Goal: Task Accomplishment & Management: Manage account settings

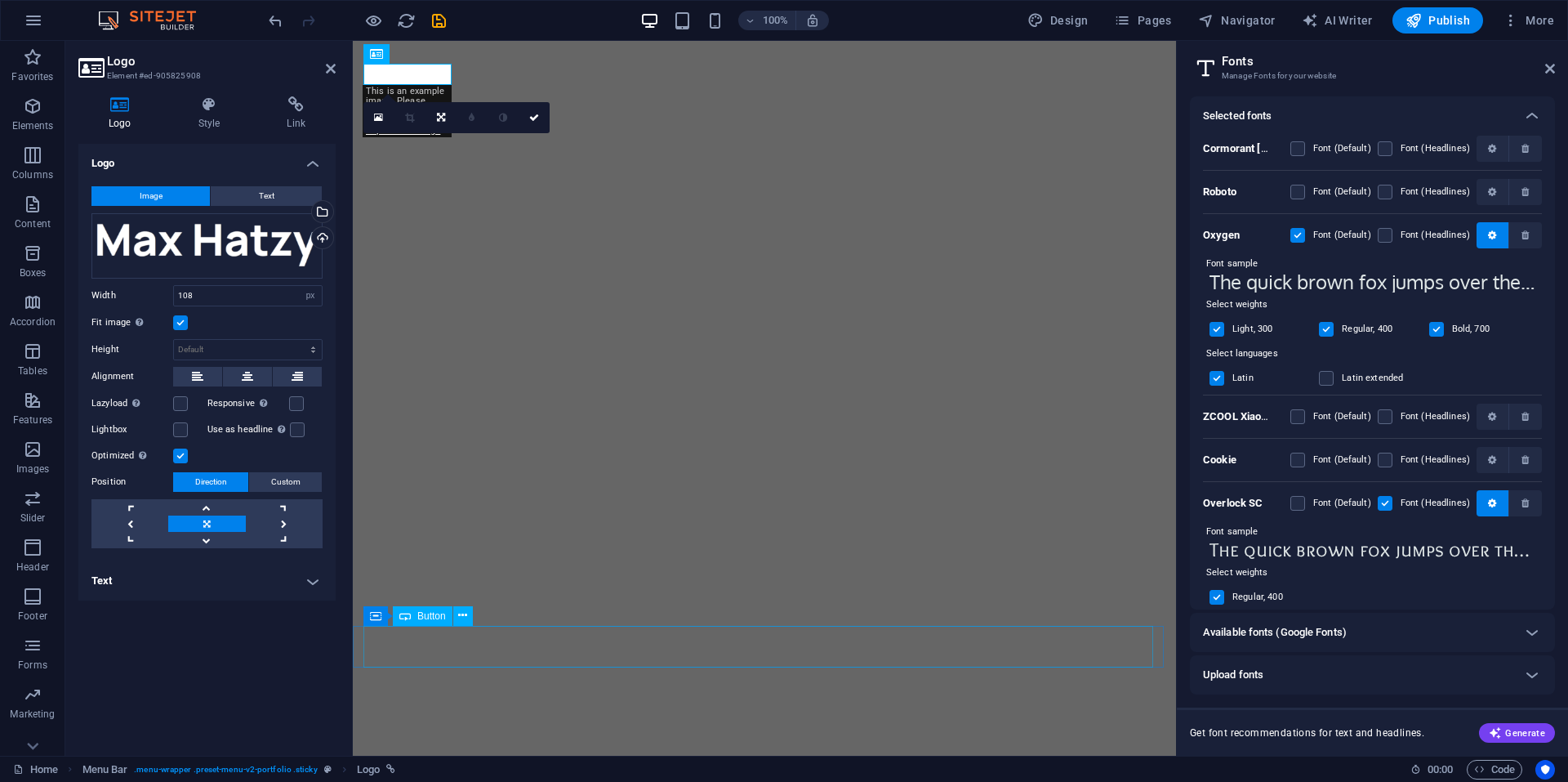
select select "px"
select select "popularity"
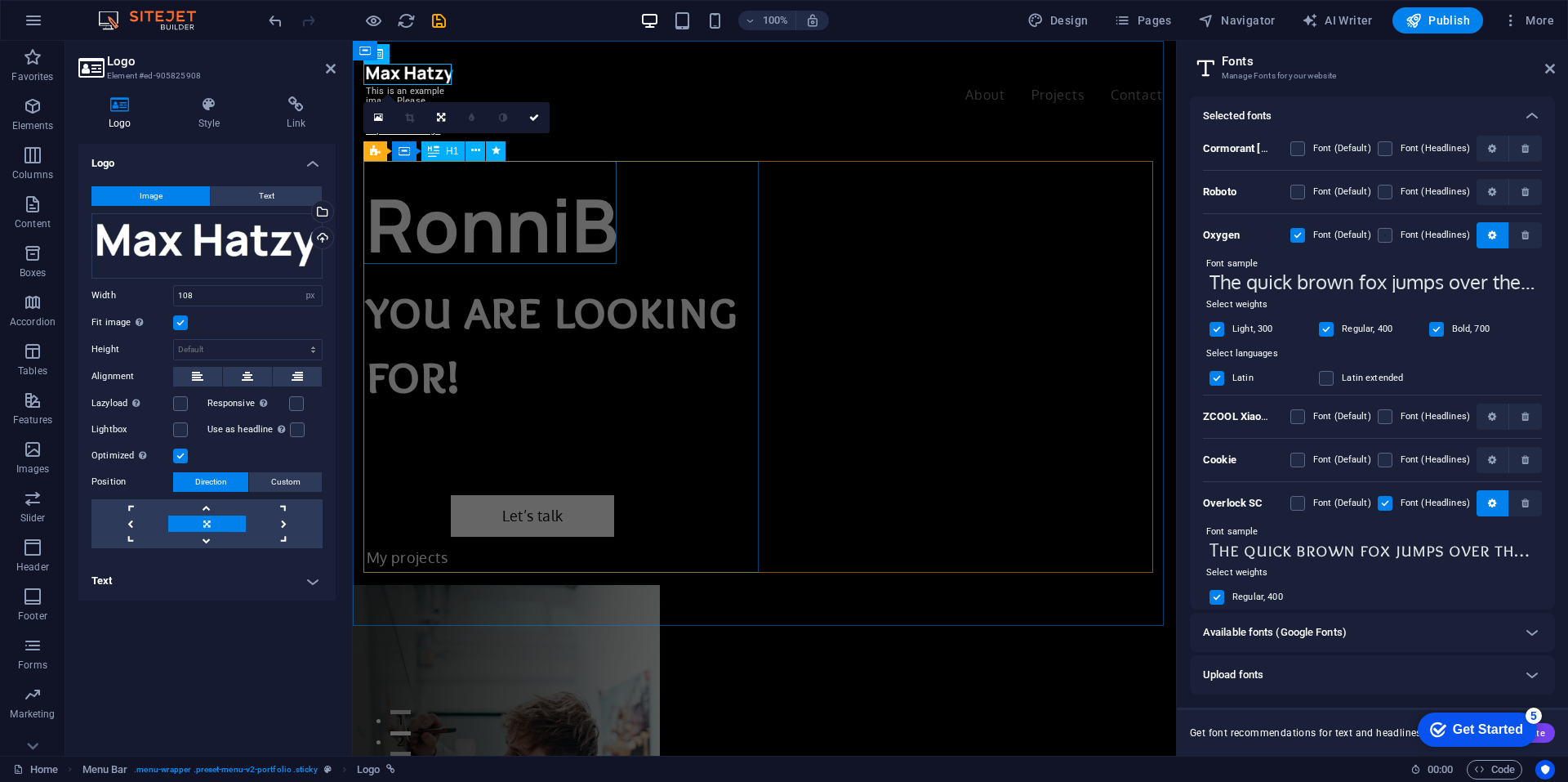
click at [502, 212] on div "RonniB" at bounding box center [565, 224] width 399 height 103
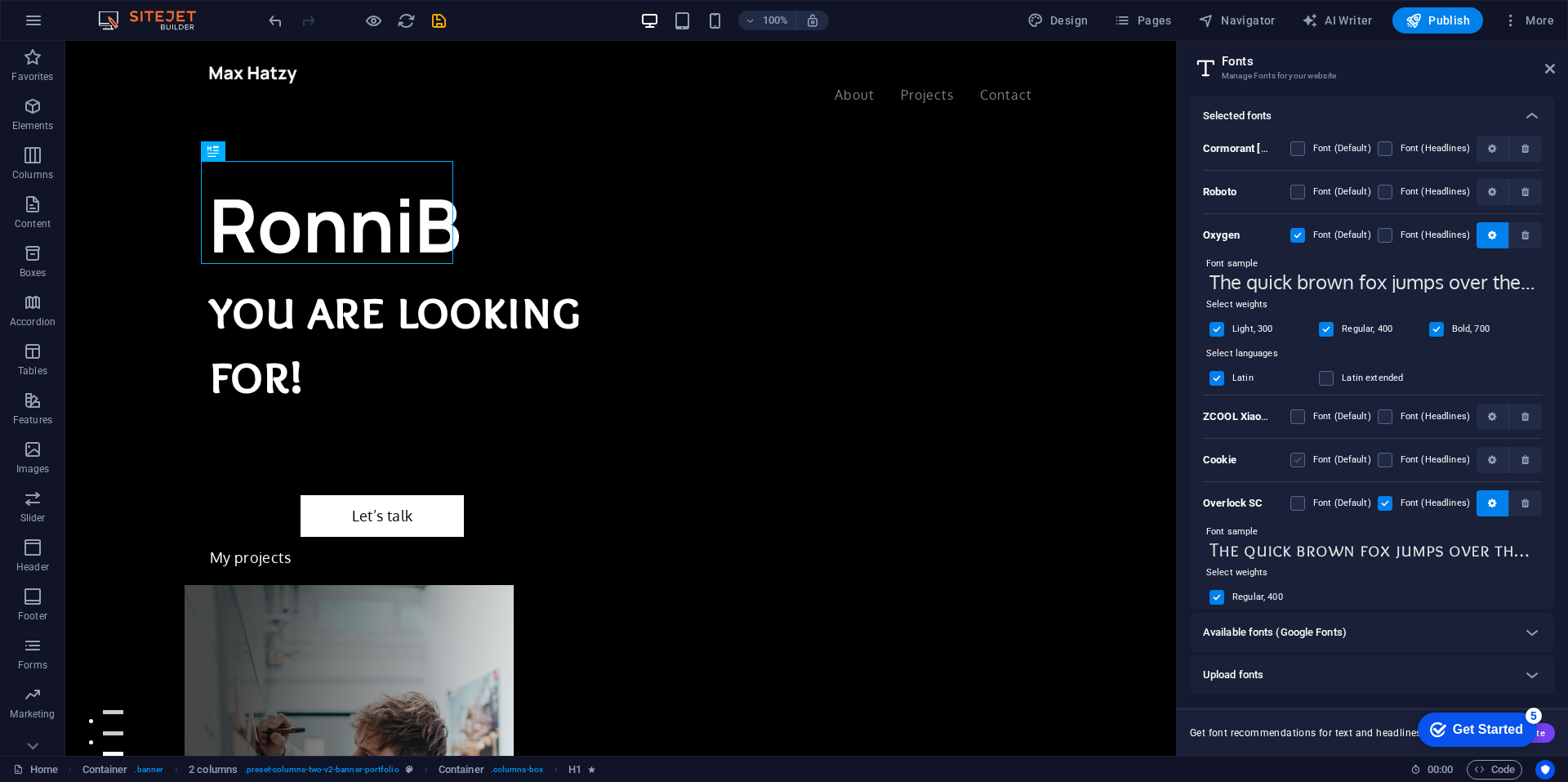
click at [1300, 457] on label at bounding box center [1296, 459] width 14 height 14
click at [0, 0] on input "checkbox" at bounding box center [0, 0] width 0 height 0
click at [1294, 458] on label at bounding box center [1296, 459] width 14 height 14
click at [0, 0] on input "checkbox" at bounding box center [0, 0] width 0 height 0
click at [1383, 457] on label at bounding box center [1384, 459] width 14 height 14
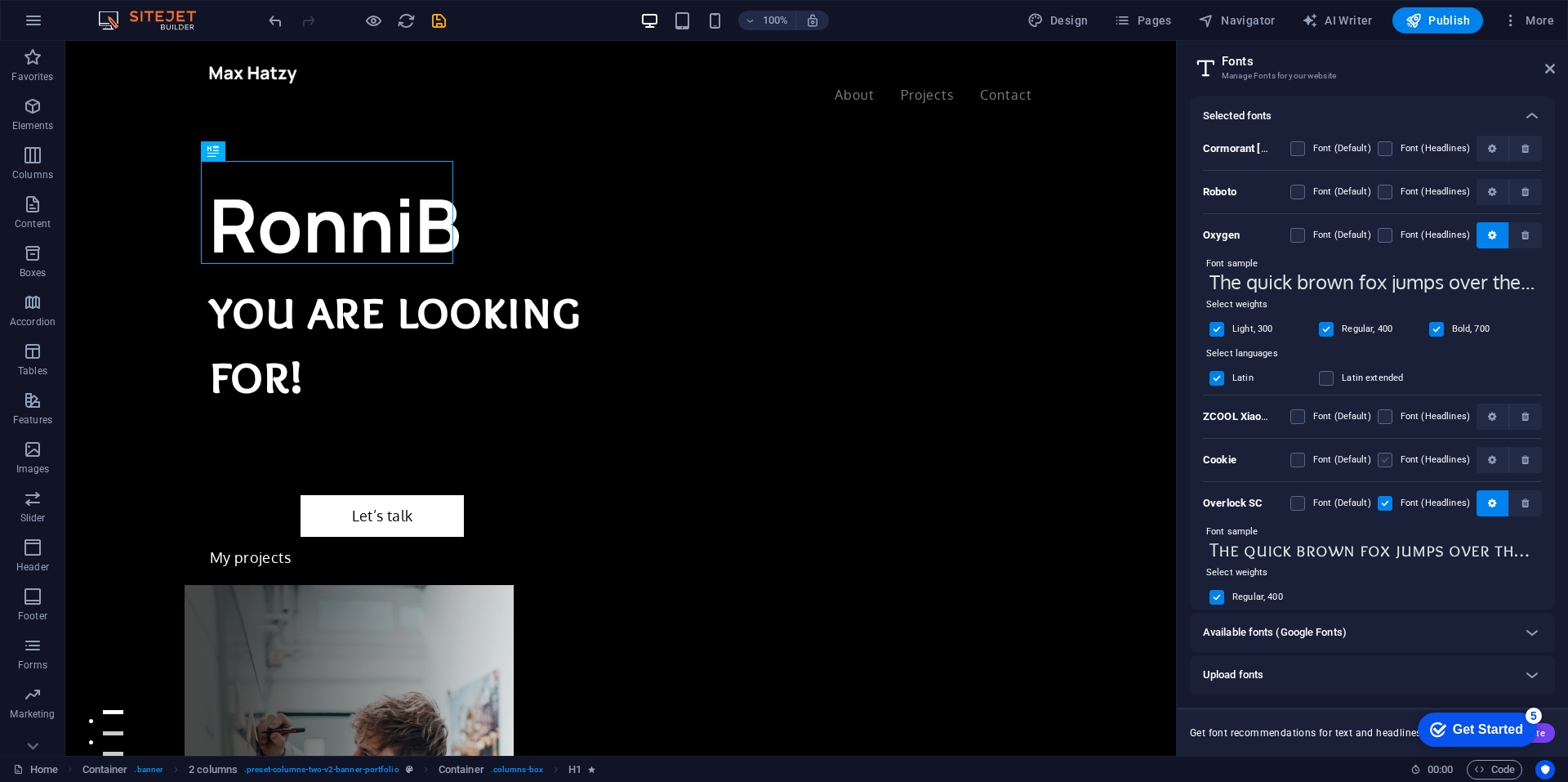
click at [0, 0] on input "checkbox" at bounding box center [0, 0] width 0 height 0
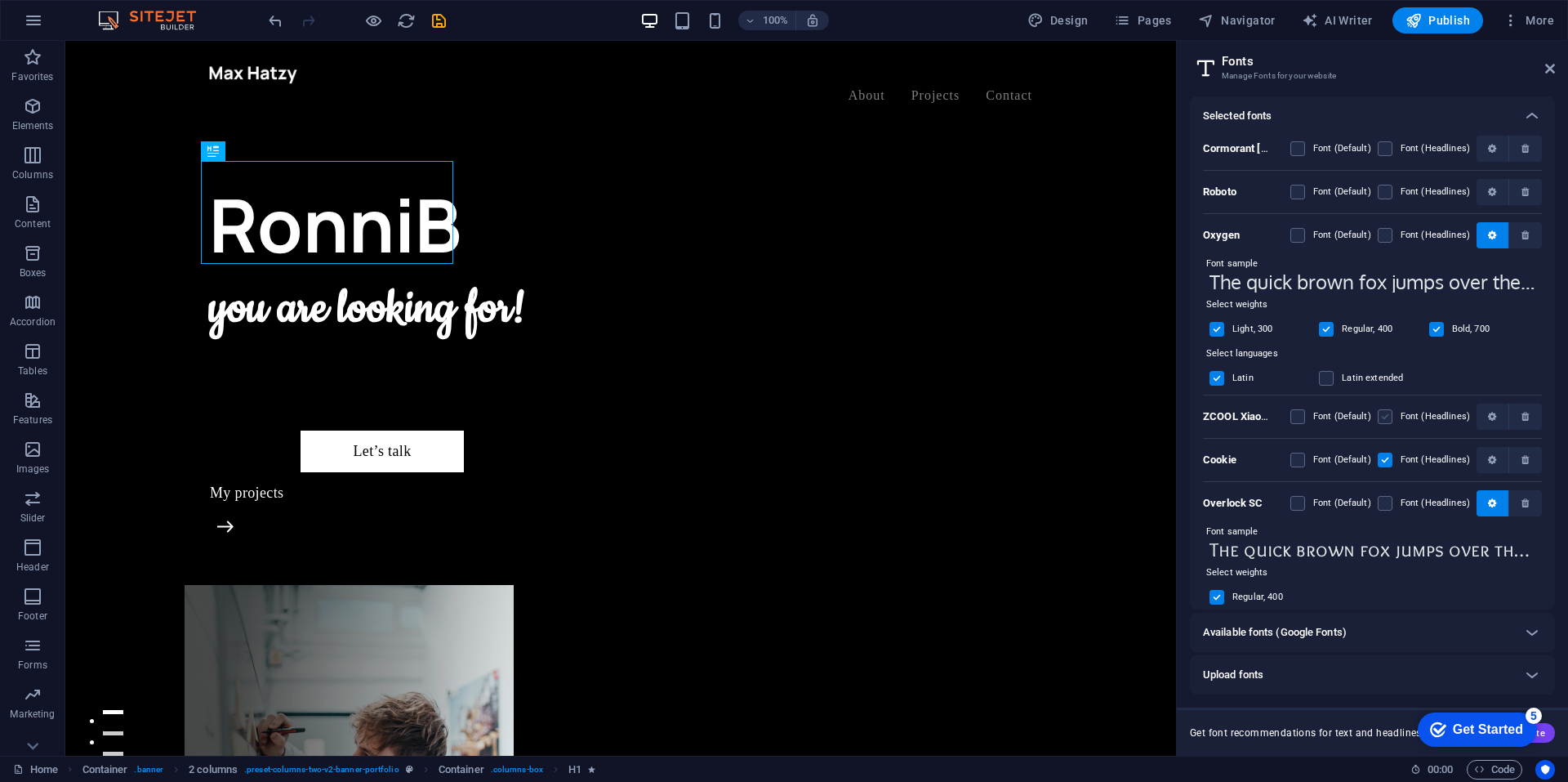
click at [1386, 413] on label at bounding box center [1384, 416] width 14 height 14
click at [0, 0] on XiaoWei "checkbox" at bounding box center [0, 0] width 0 height 0
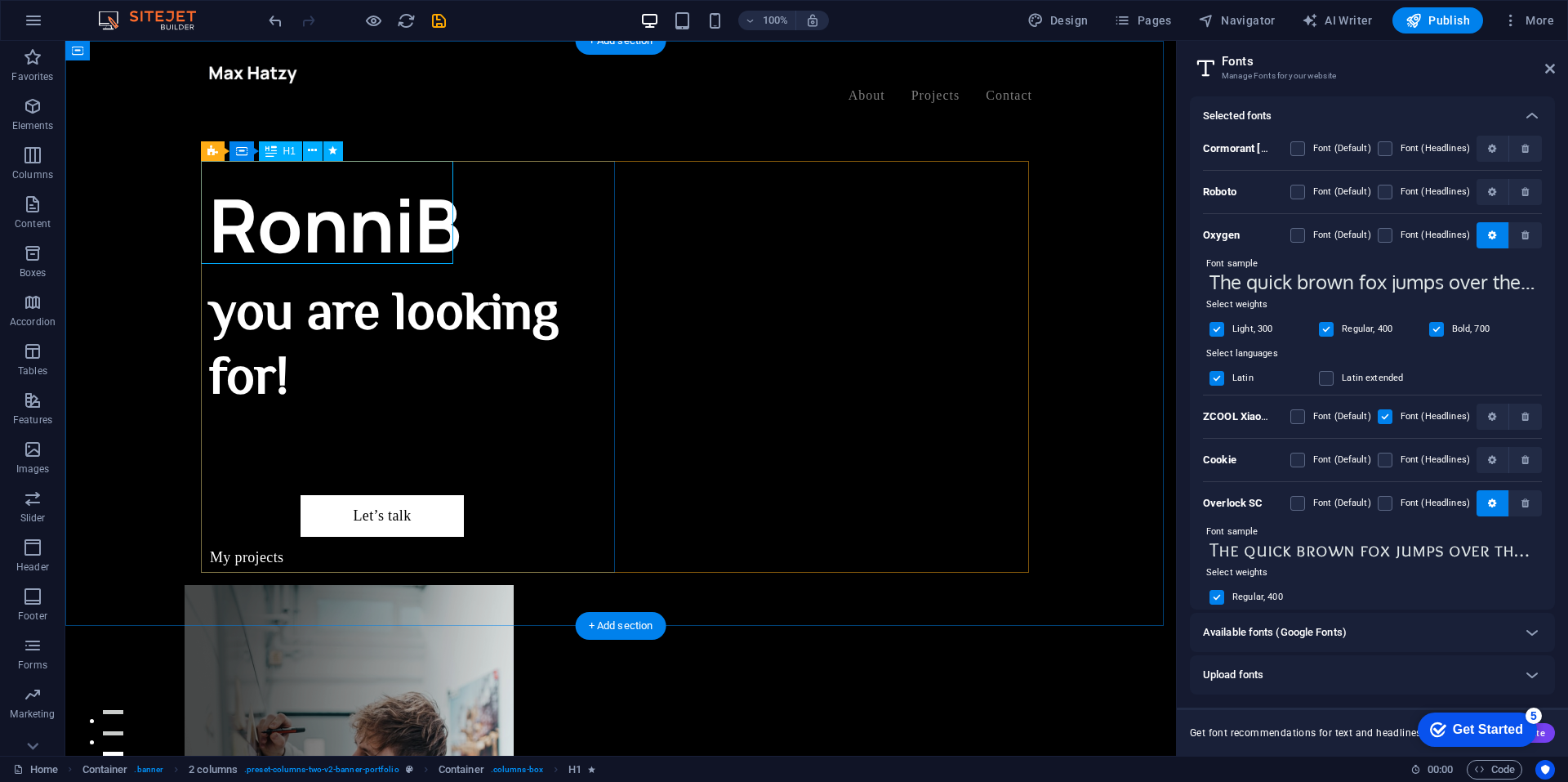
click at [343, 206] on div "RonniB" at bounding box center [414, 224] width 411 height 103
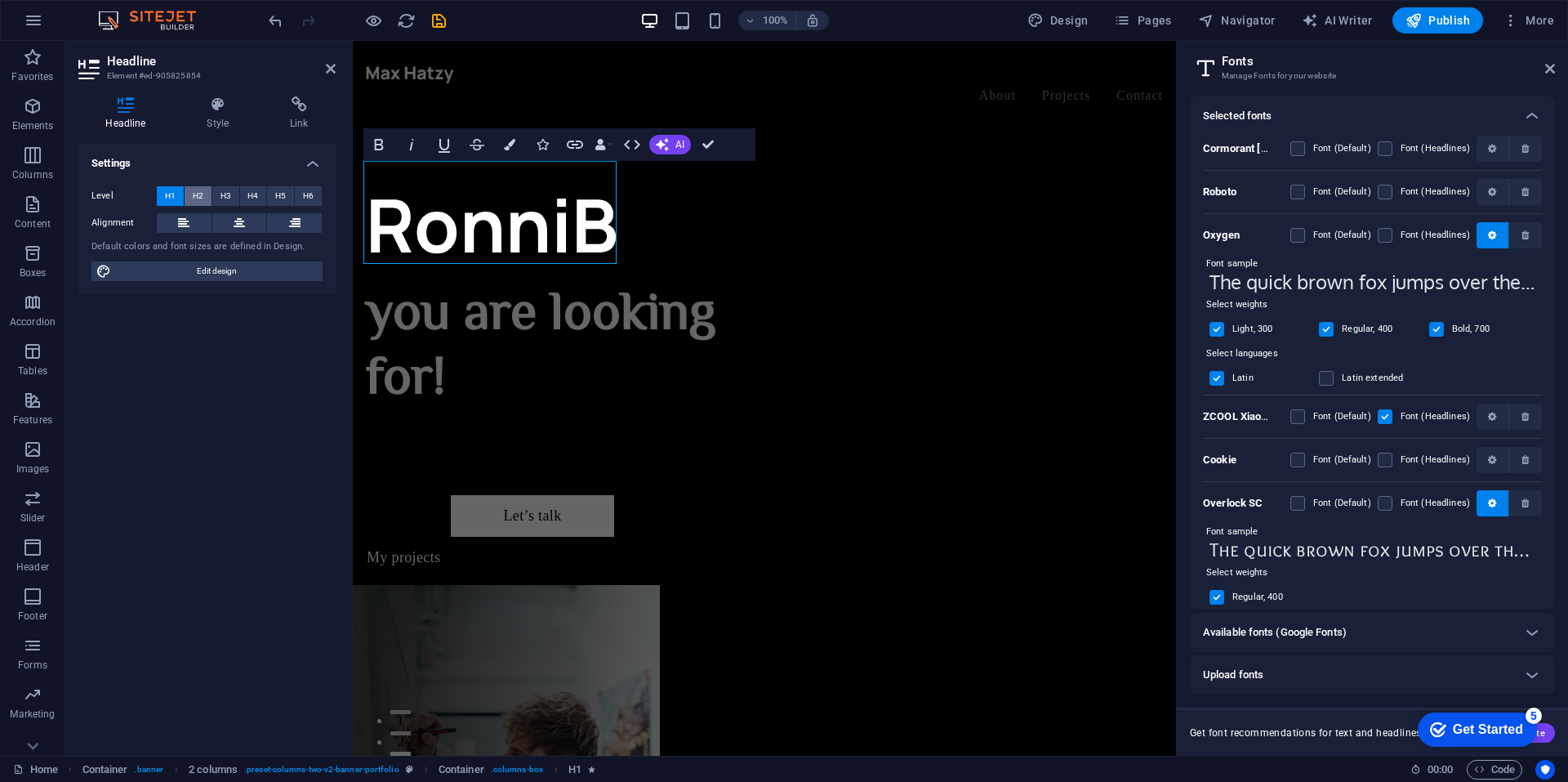
click at [198, 194] on span "H2" at bounding box center [198, 196] width 10 height 20
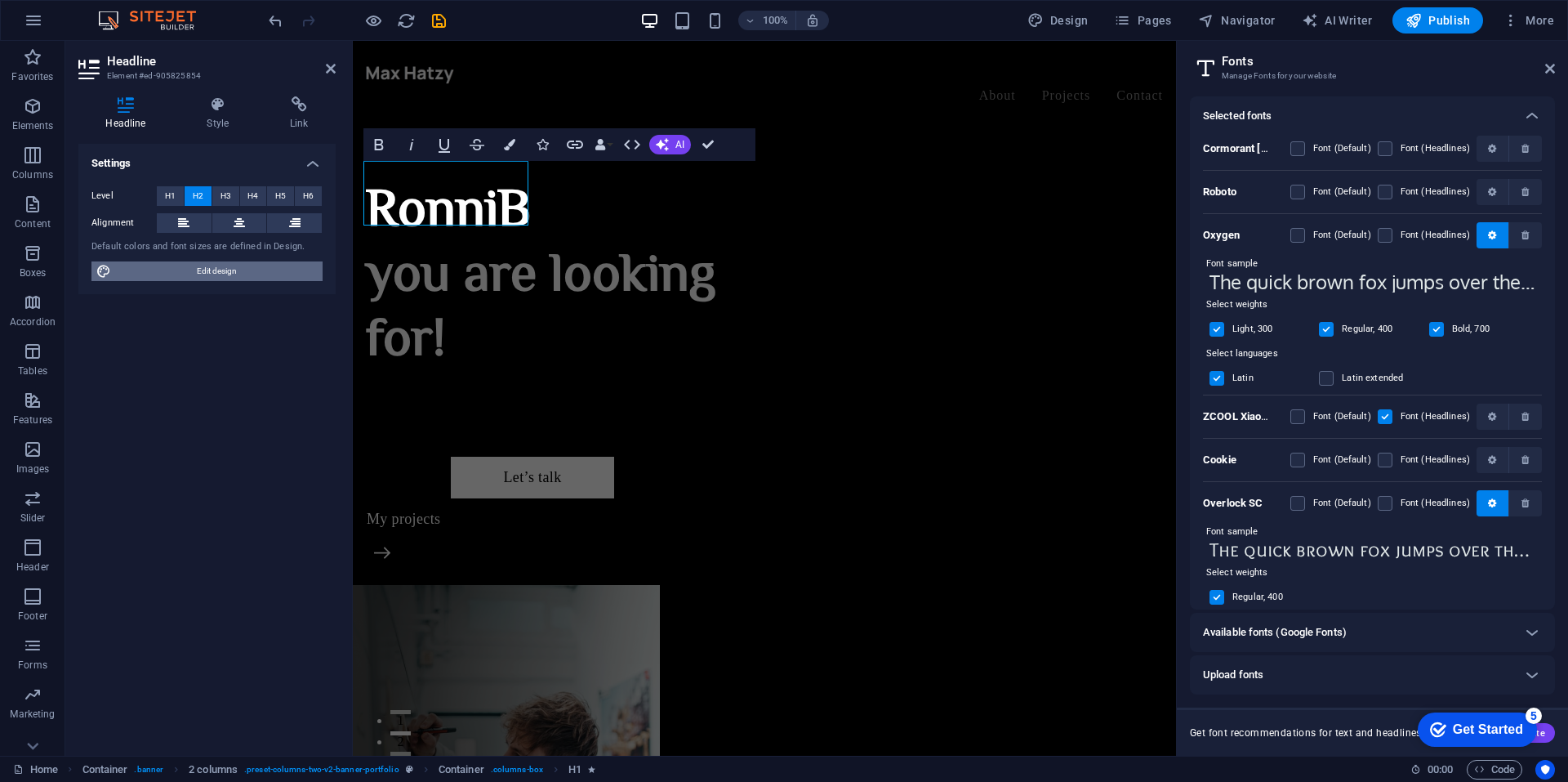
click at [204, 270] on span "Edit design" at bounding box center [217, 271] width 201 height 20
select select "ease-in-out"
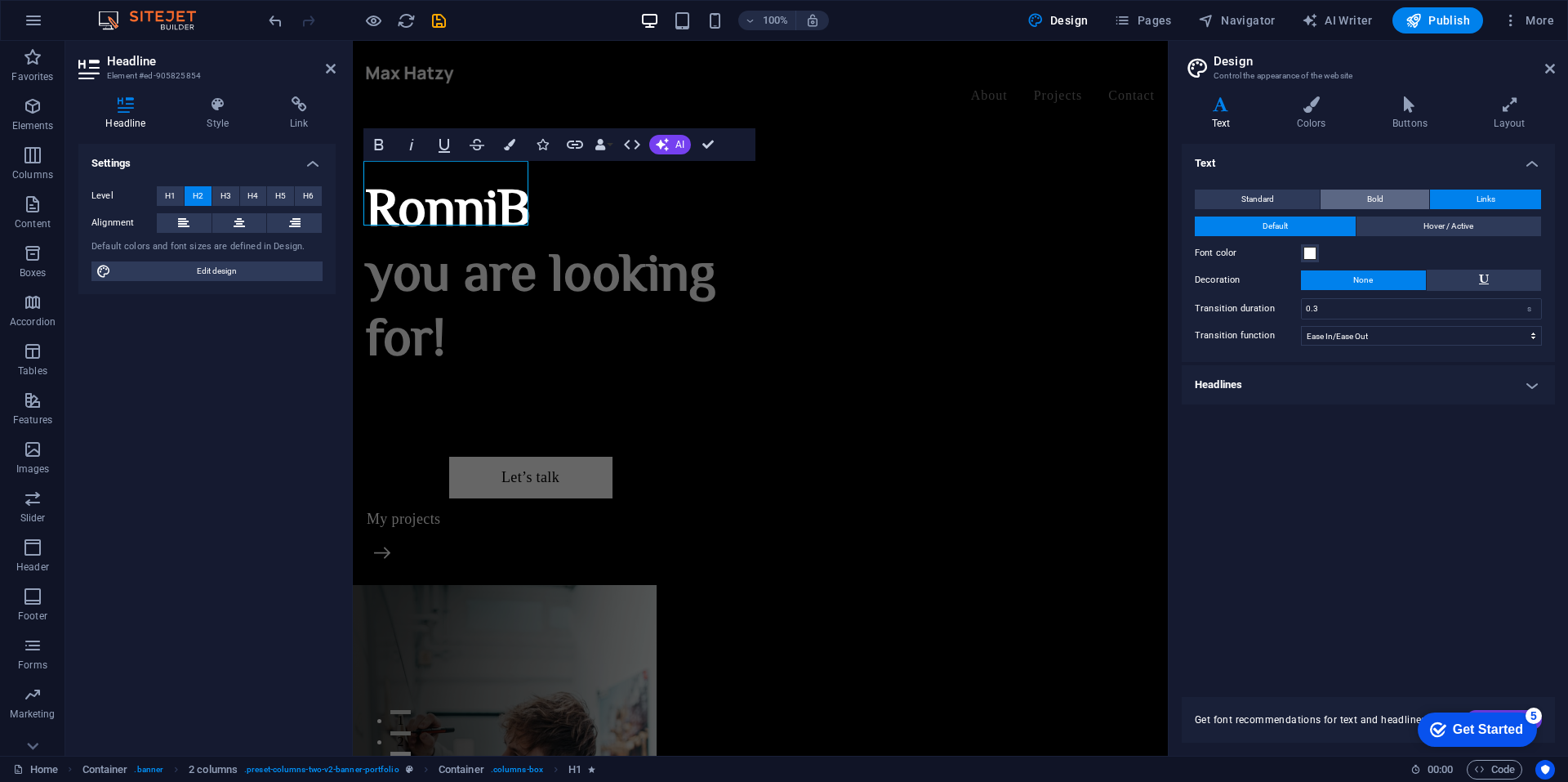
click at [1359, 193] on button "Bold" at bounding box center [1374, 199] width 108 height 20
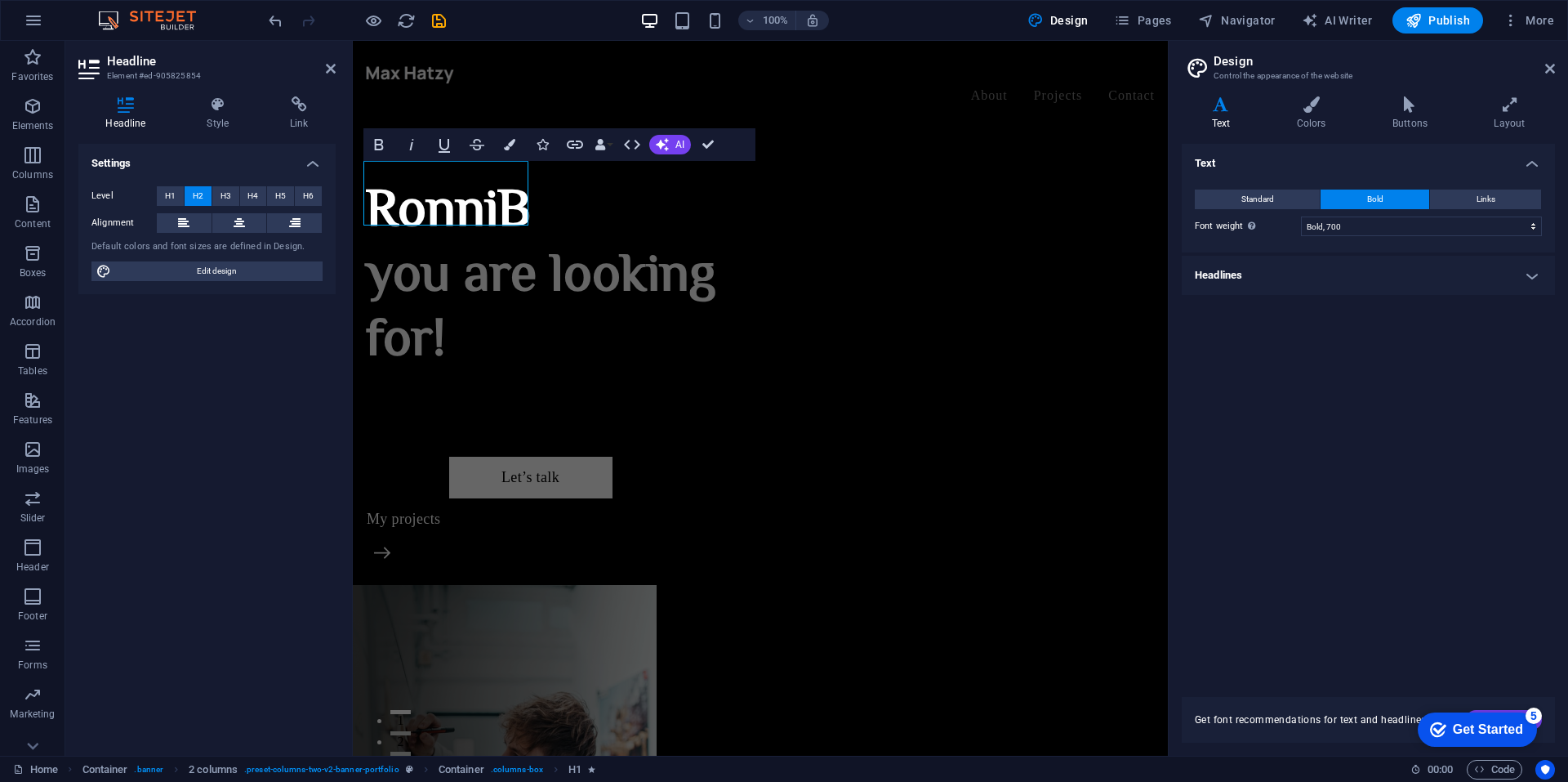
click at [1531, 271] on h4 "Headlines" at bounding box center [1368, 275] width 373 height 39
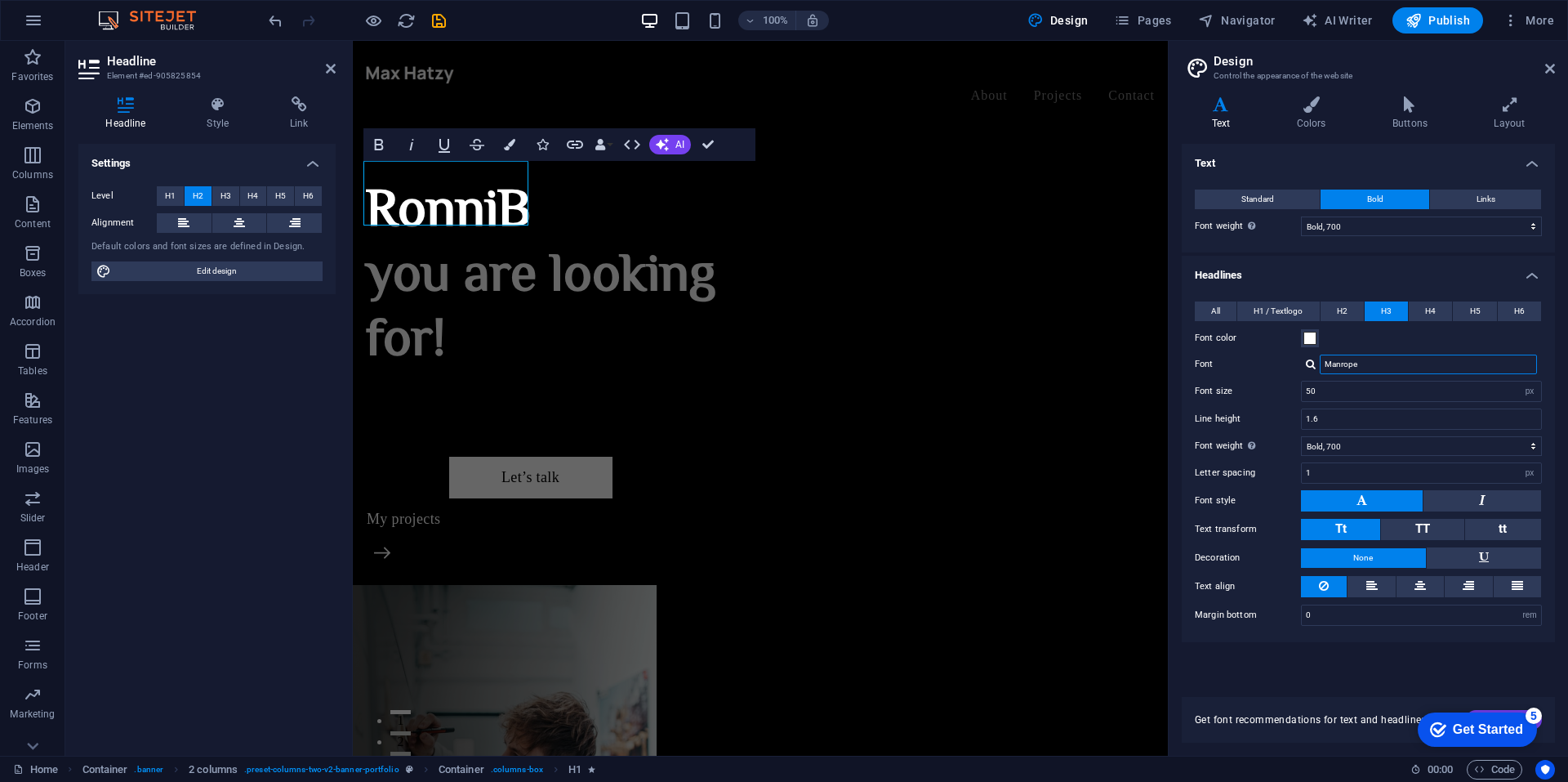
click at [1377, 367] on input "Manrope" at bounding box center [1427, 364] width 217 height 20
drag, startPoint x: 1384, startPoint y: 363, endPoint x: 1269, endPoint y: 351, distance: 115.6
click at [1269, 351] on div "All H1 / Textlogo H2 H3 H4 H5 H6 Font color Font ZCOOL XiaoWei Line height 1.5 …" at bounding box center [1369, 464] width 380 height 357
click at [1308, 360] on div at bounding box center [1311, 363] width 9 height 10
click at [1377, 404] on div "Cormorant [PERSON_NAME]" at bounding box center [1431, 407] width 216 height 17
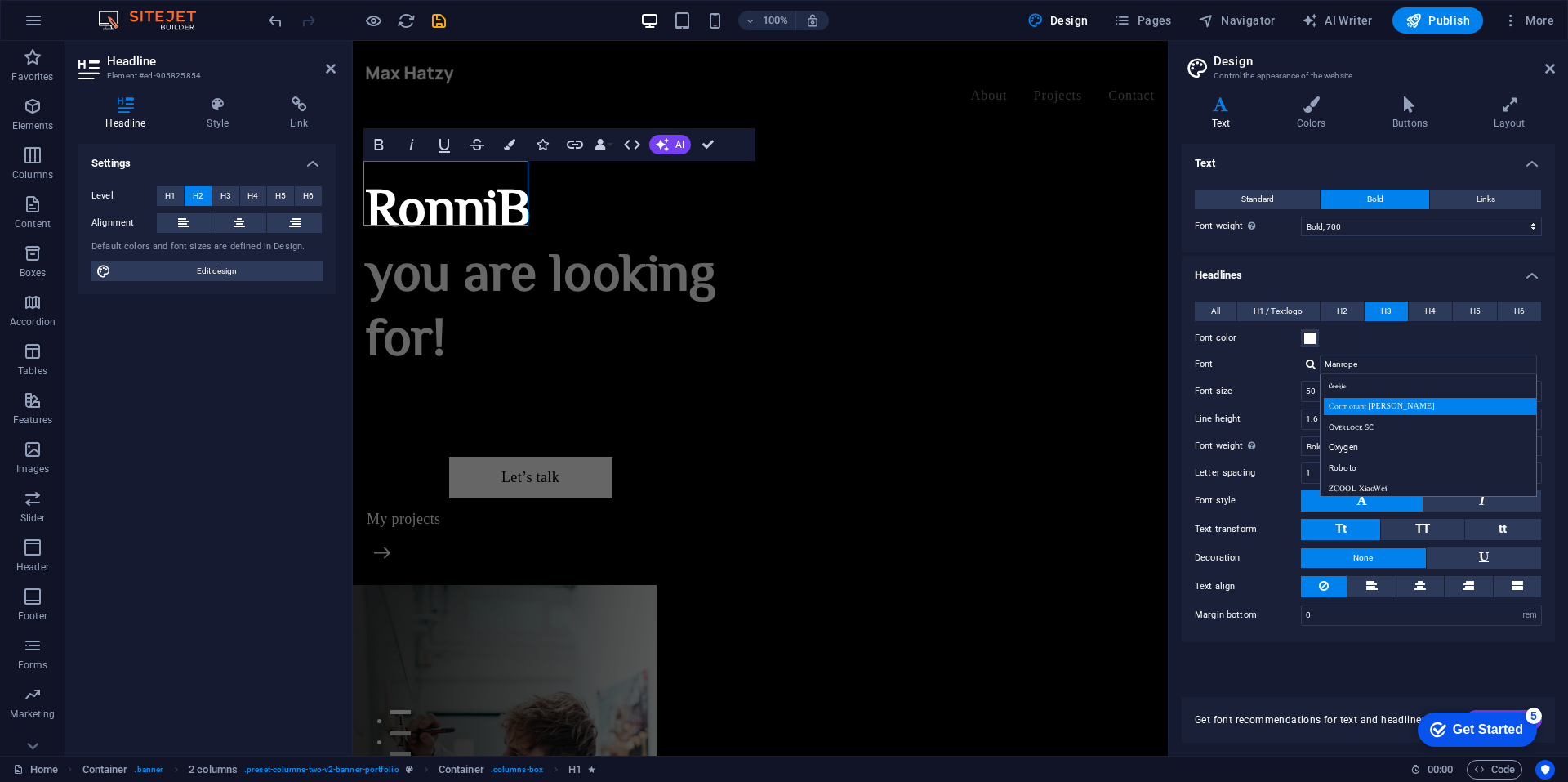
type input "Cormorant [PERSON_NAME]"
click at [1318, 390] on input "50" at bounding box center [1421, 391] width 239 height 20
click at [1310, 391] on input "50" at bounding box center [1421, 391] width 239 height 20
type input "7"
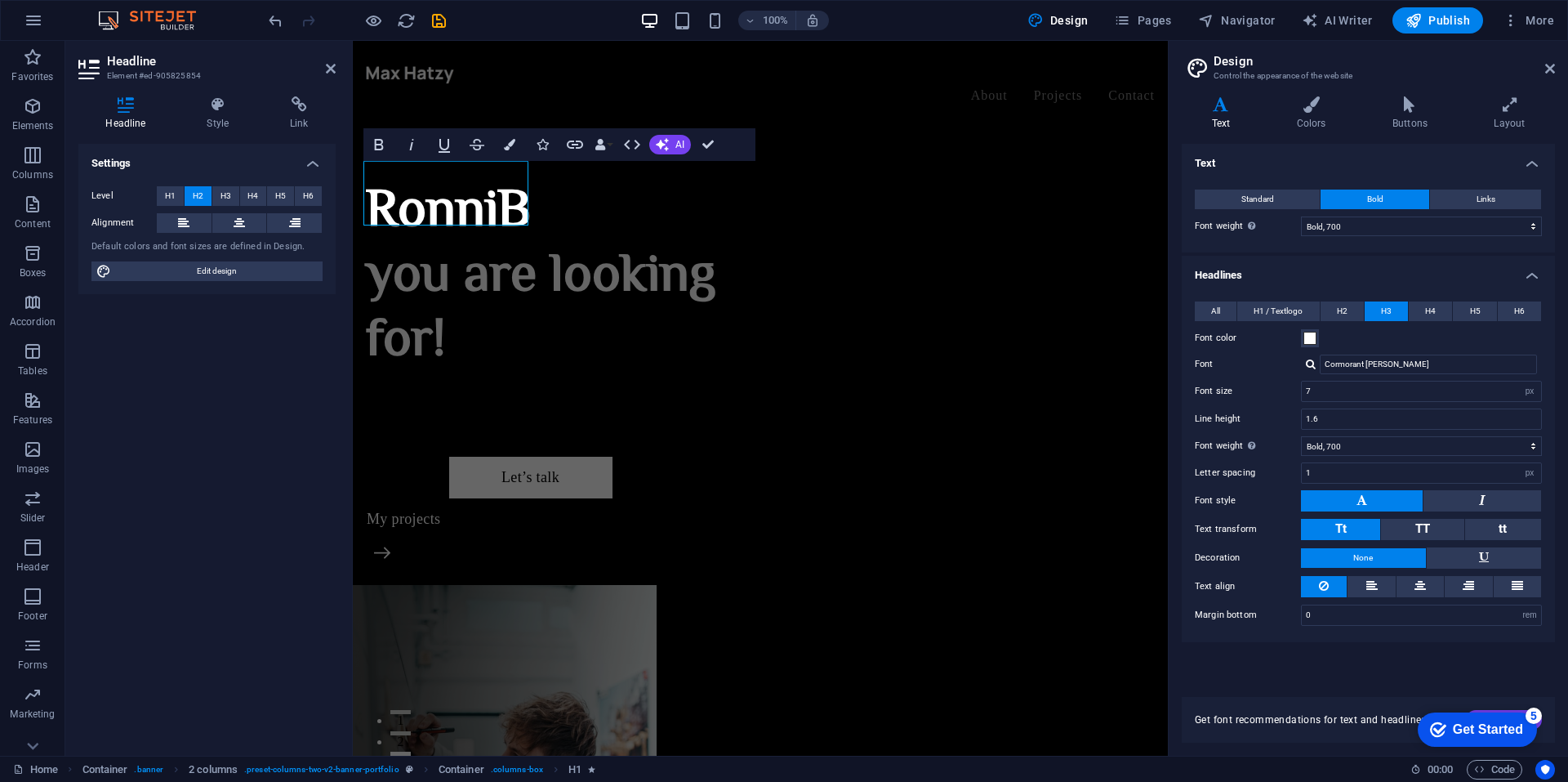
click at [1488, 725] on div "Get Started" at bounding box center [1487, 729] width 70 height 14
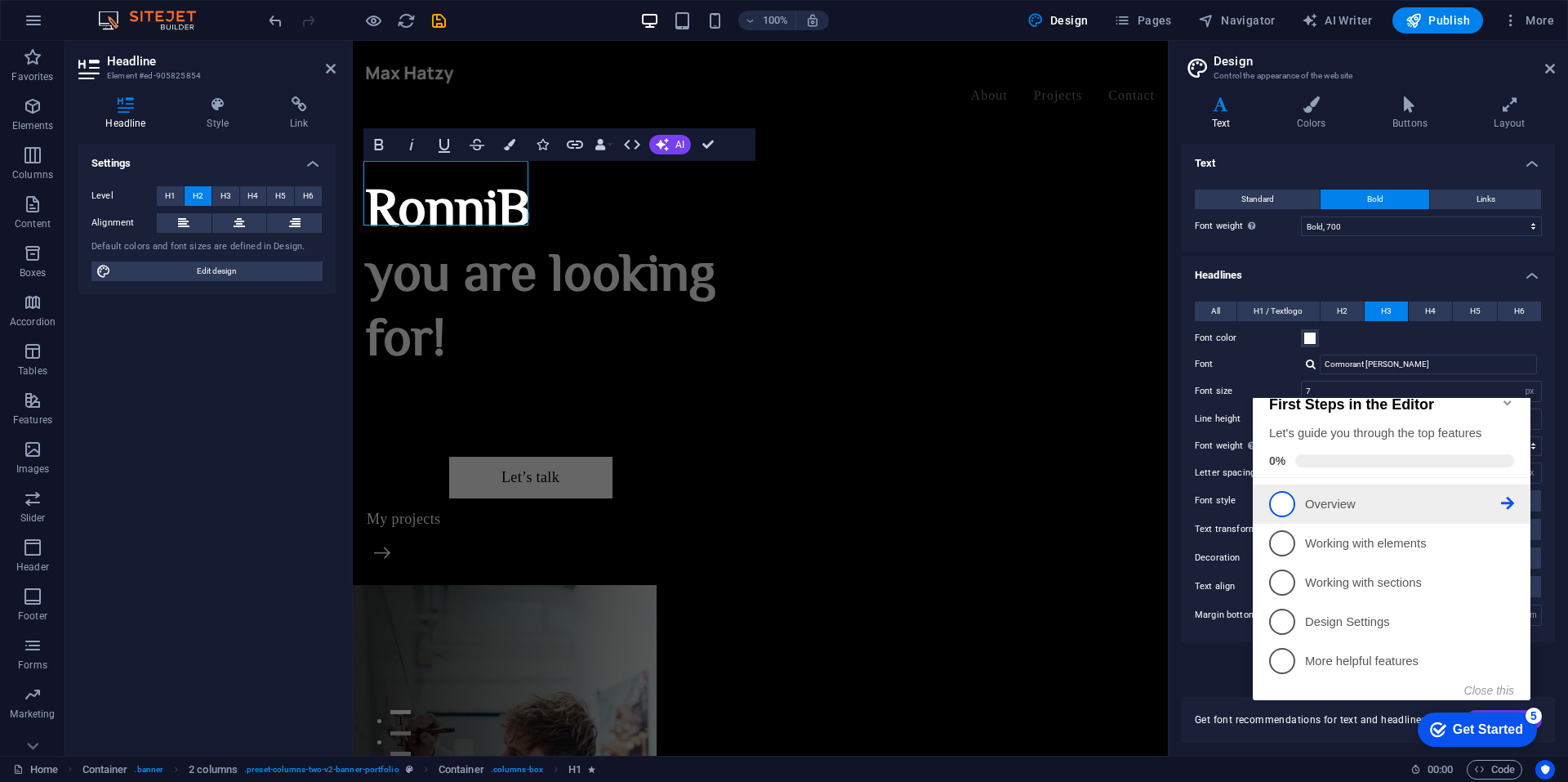
click at [1305, 513] on p "Overview - incomplete" at bounding box center [1403, 505] width 196 height 17
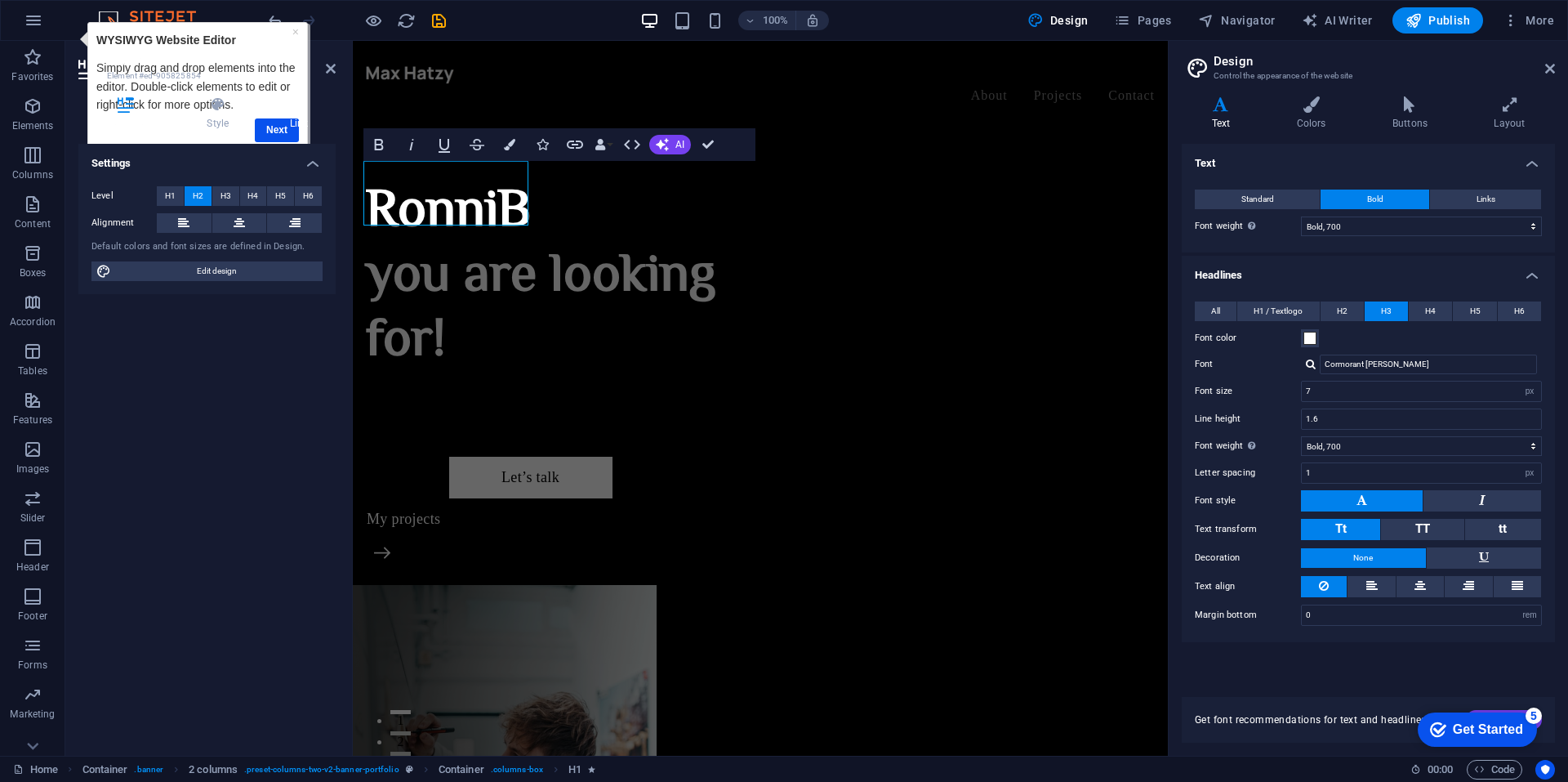
click at [271, 124] on h4 "Link" at bounding box center [299, 113] width 73 height 34
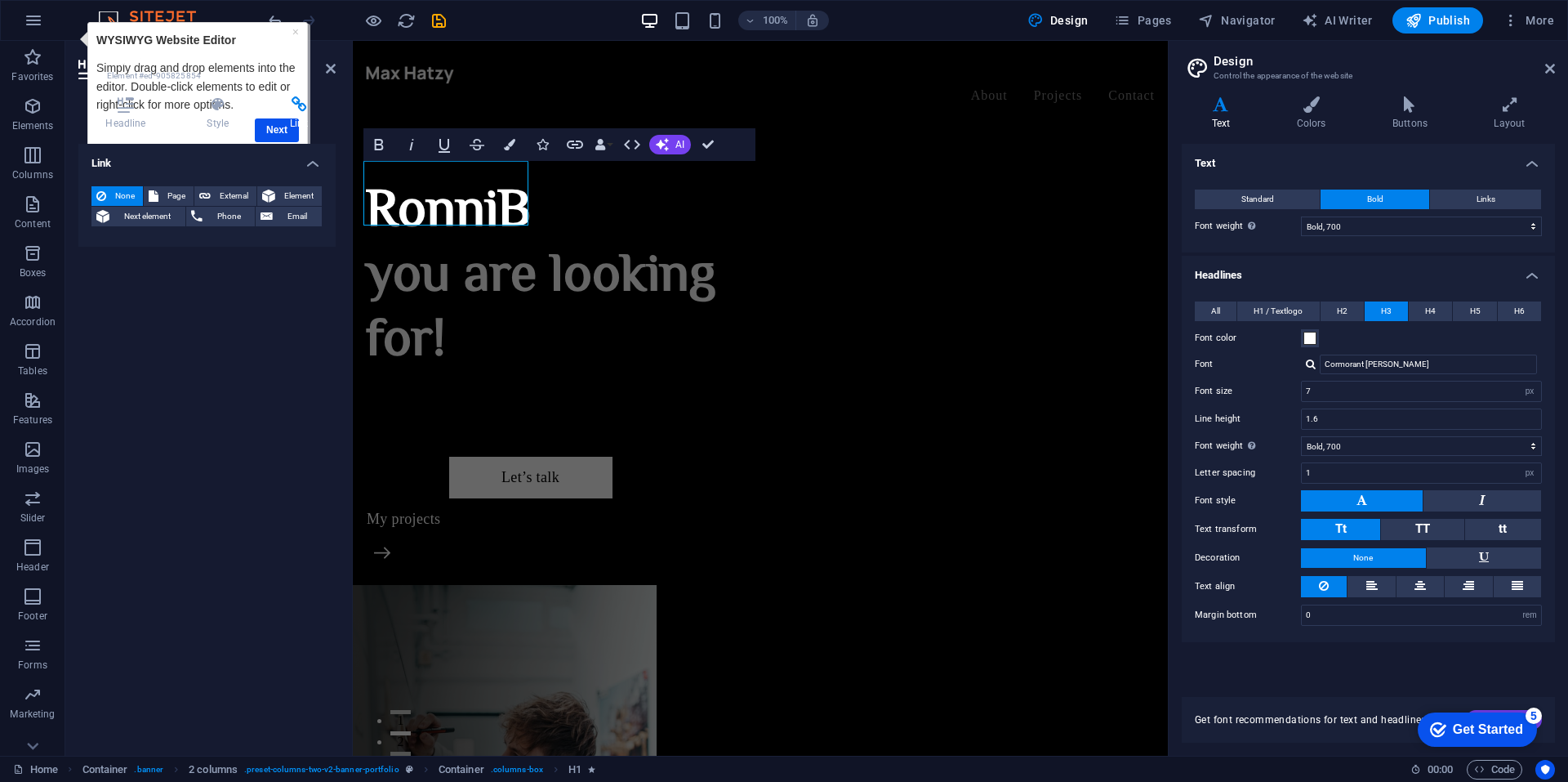
click at [271, 124] on h4 "Link" at bounding box center [299, 113] width 73 height 34
click at [117, 41] on header "Headline Element #ed-905825854" at bounding box center [207, 62] width 257 height 43
click at [28, 19] on icon "button" at bounding box center [33, 20] width 20 height 20
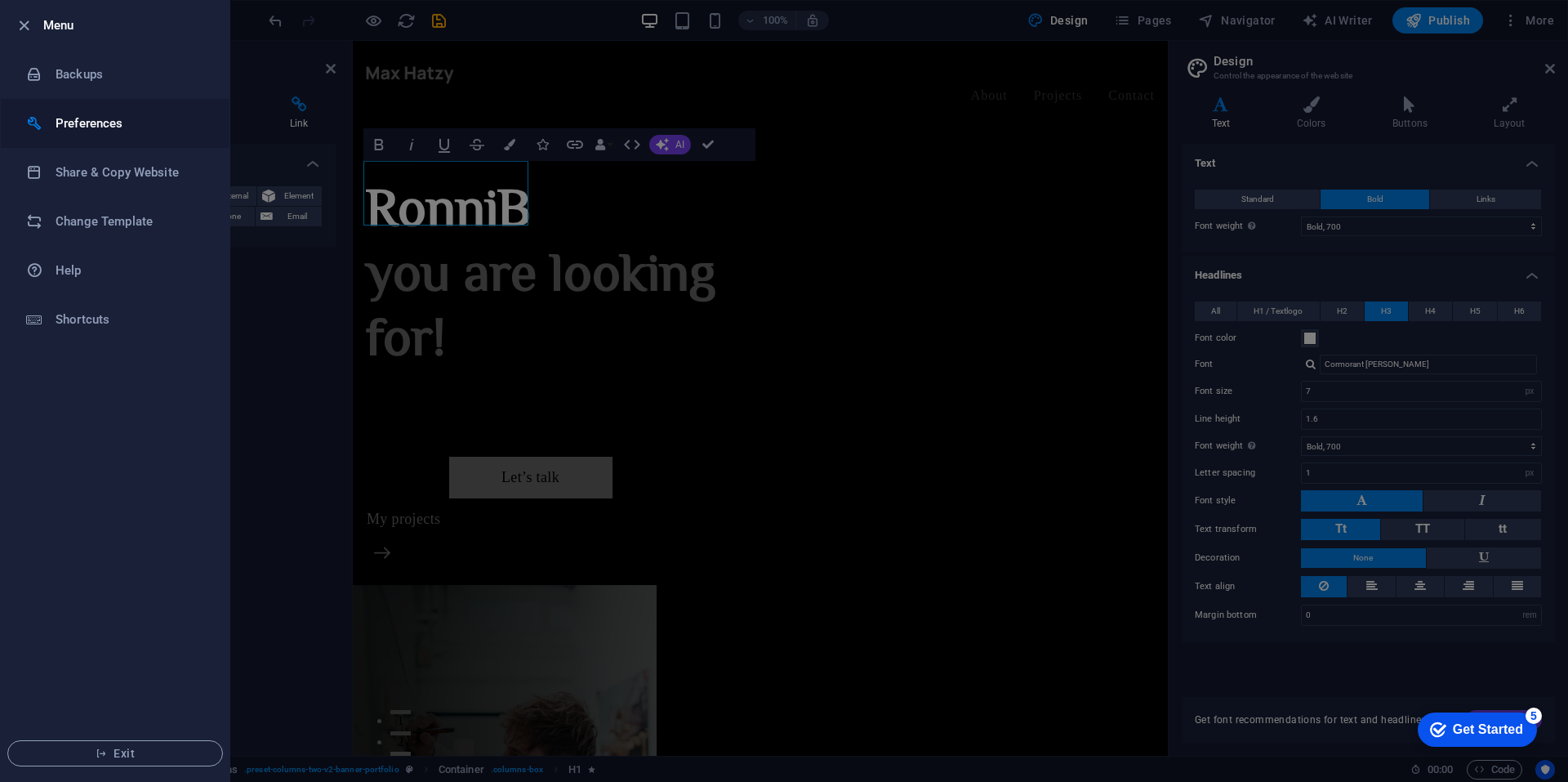
click at [83, 118] on h6 "Preferences" at bounding box center [130, 124] width 151 height 20
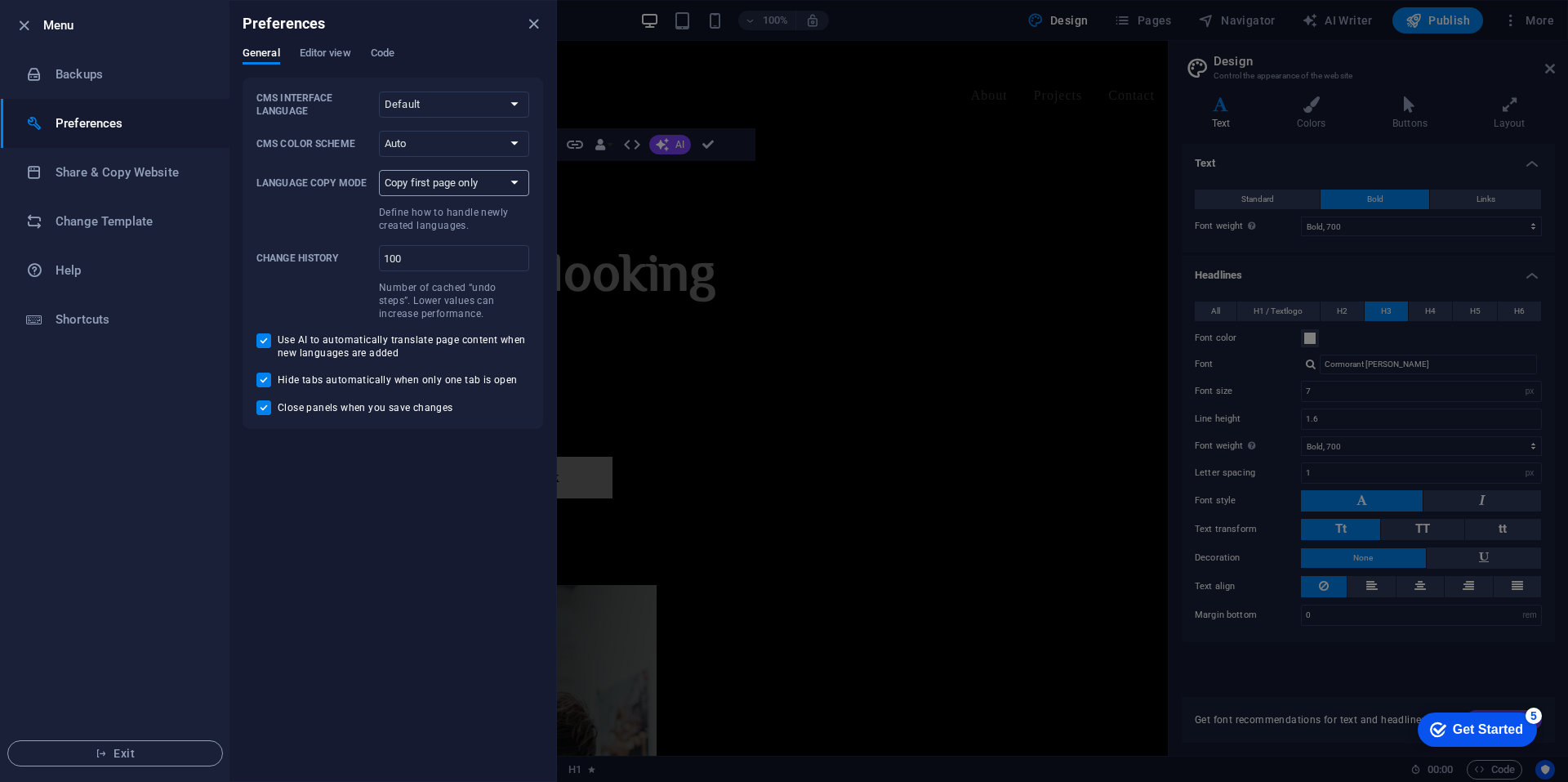
click at [512, 181] on select "Copy first page only Copy all pages" at bounding box center [454, 183] width 150 height 27
select select "all"
click at [379, 170] on select "Copy first page only Copy all pages" at bounding box center [454, 183] width 150 height 27
click at [330, 48] on span "Editor view" at bounding box center [326, 55] width 51 height 23
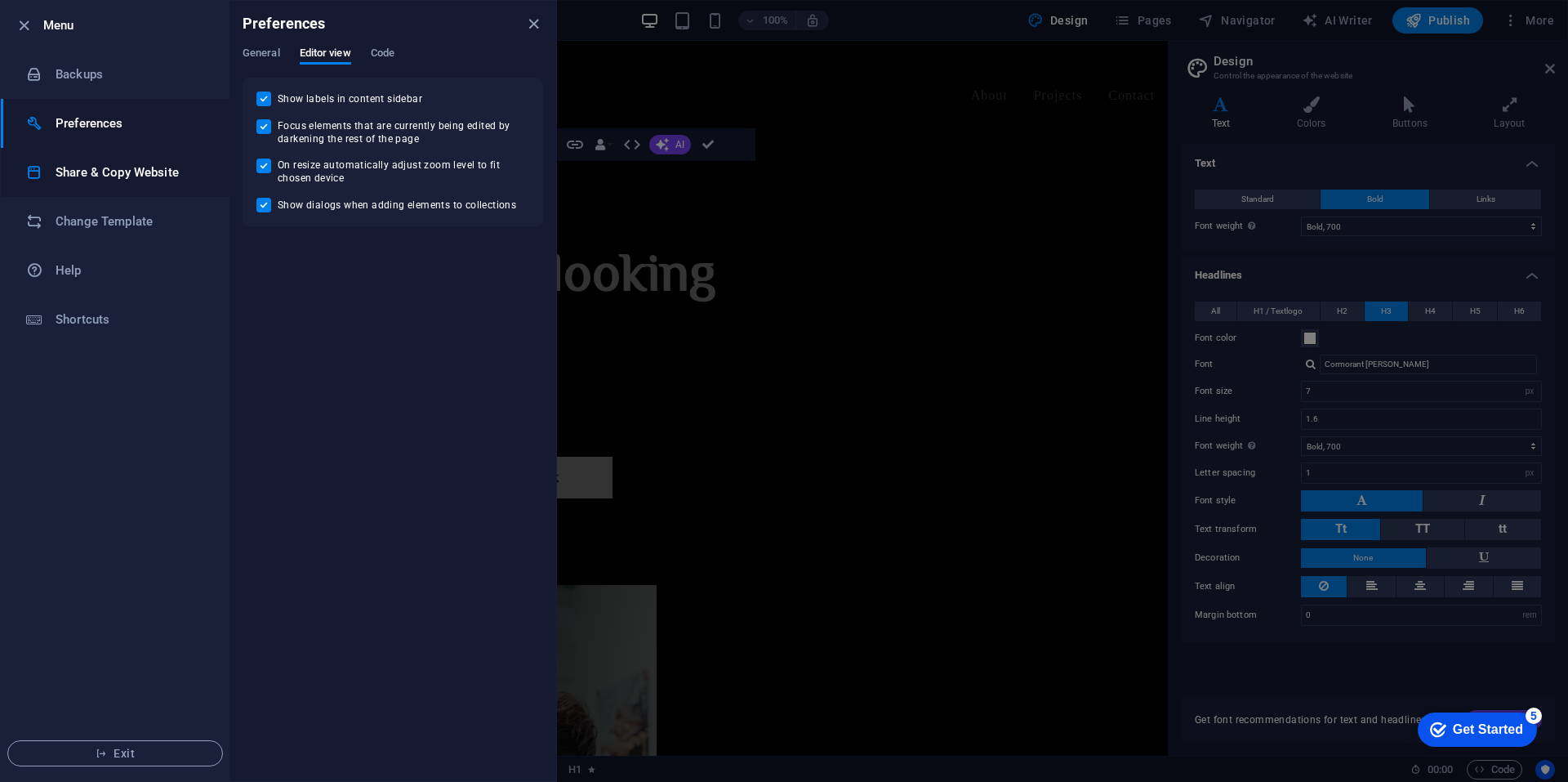
click at [105, 170] on h6 "Share & Copy Website" at bounding box center [130, 172] width 151 height 20
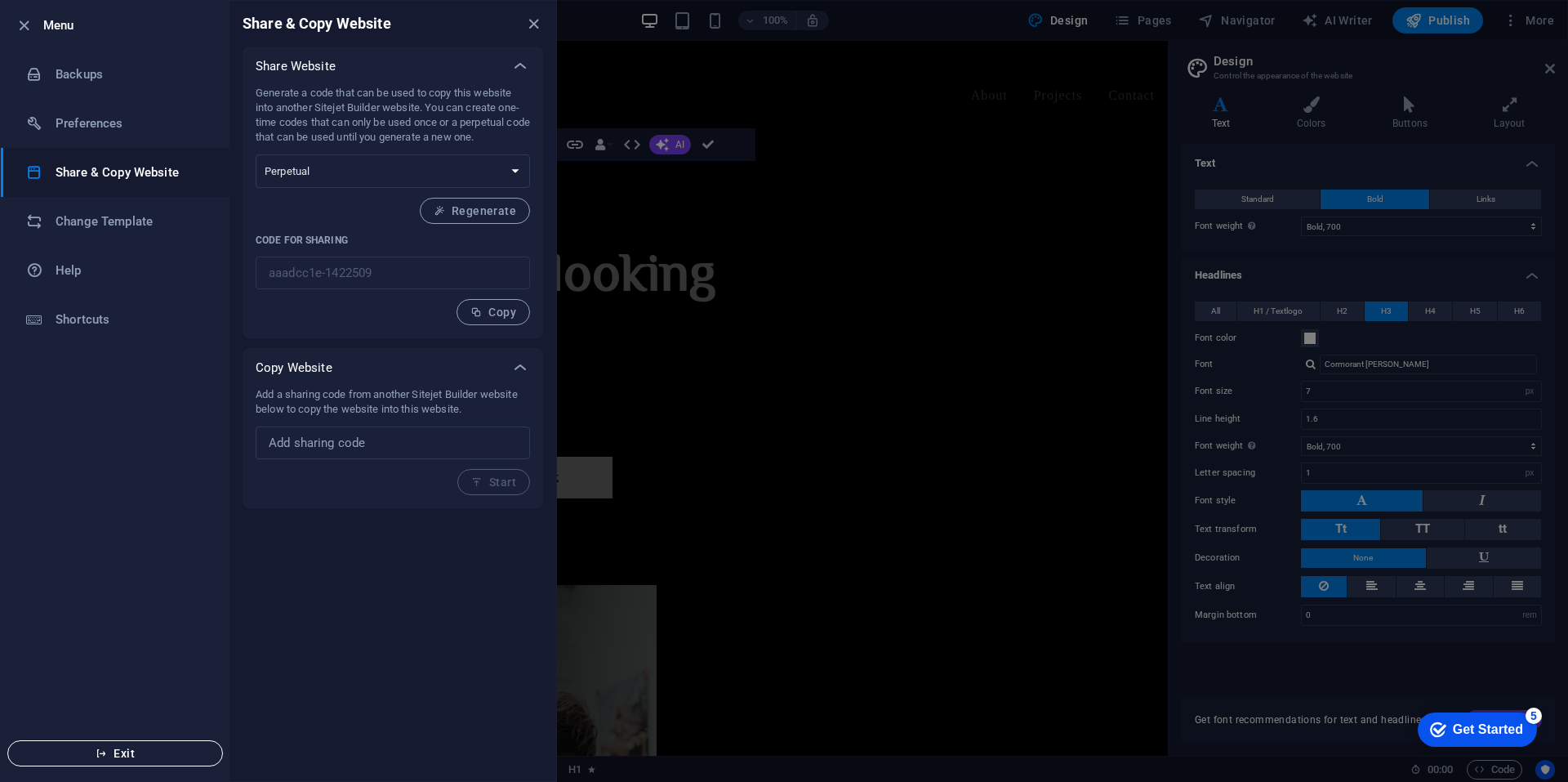
click at [123, 749] on span "Exit" at bounding box center [115, 753] width 188 height 13
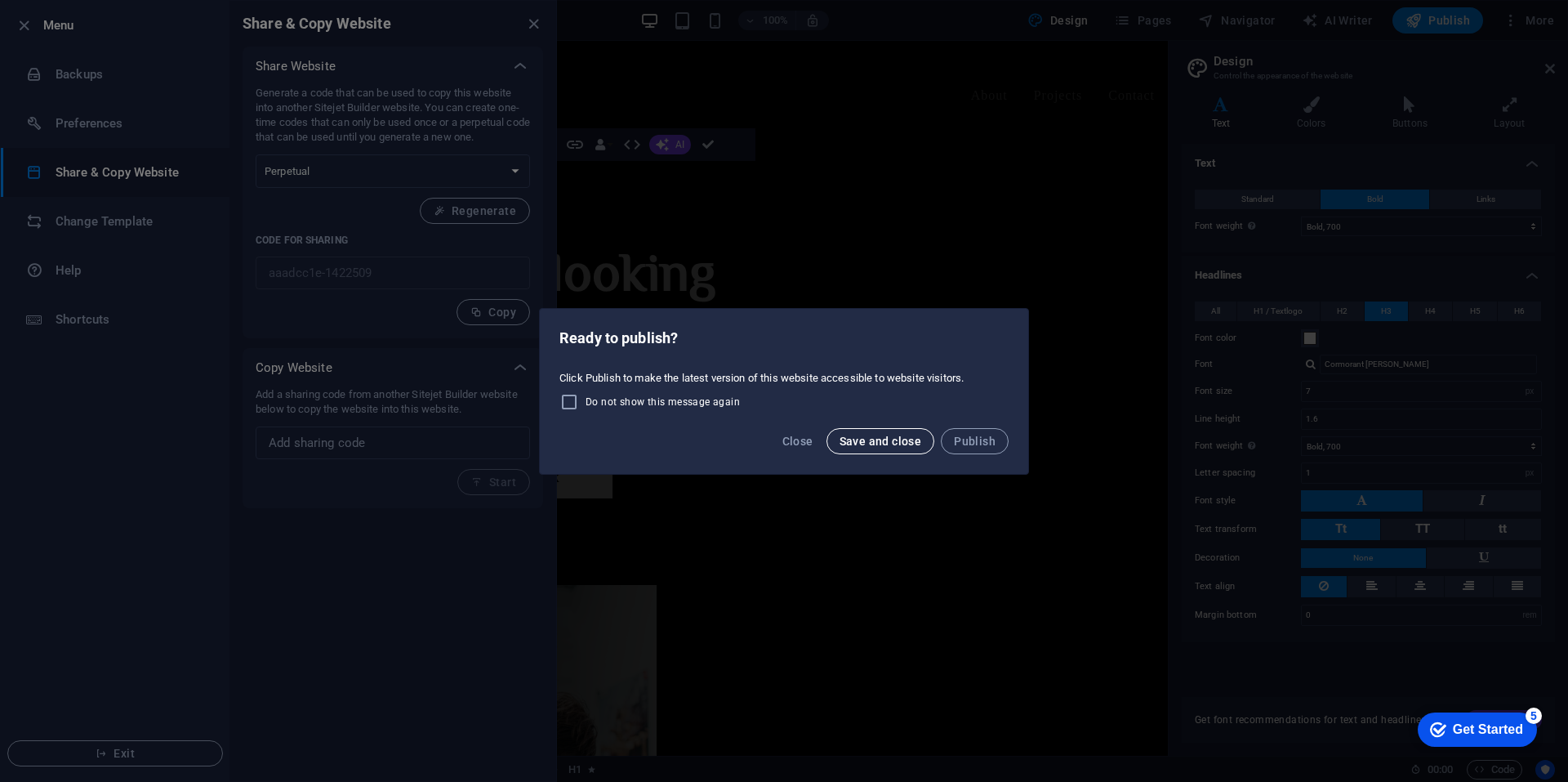
click at [890, 434] on span "Save and close" at bounding box center [880, 441] width 83 height 13
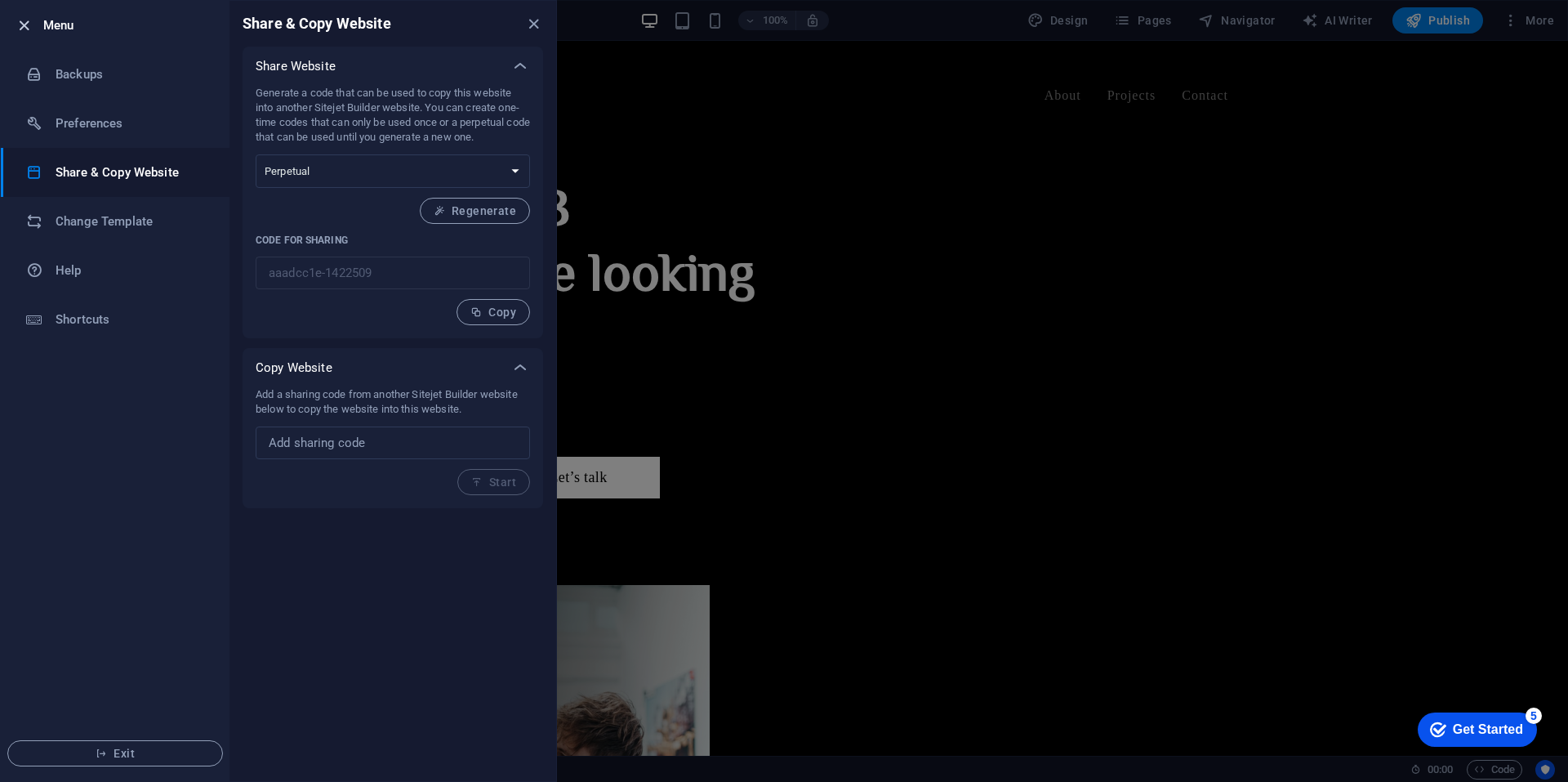
click at [21, 27] on icon "button" at bounding box center [24, 26] width 19 height 19
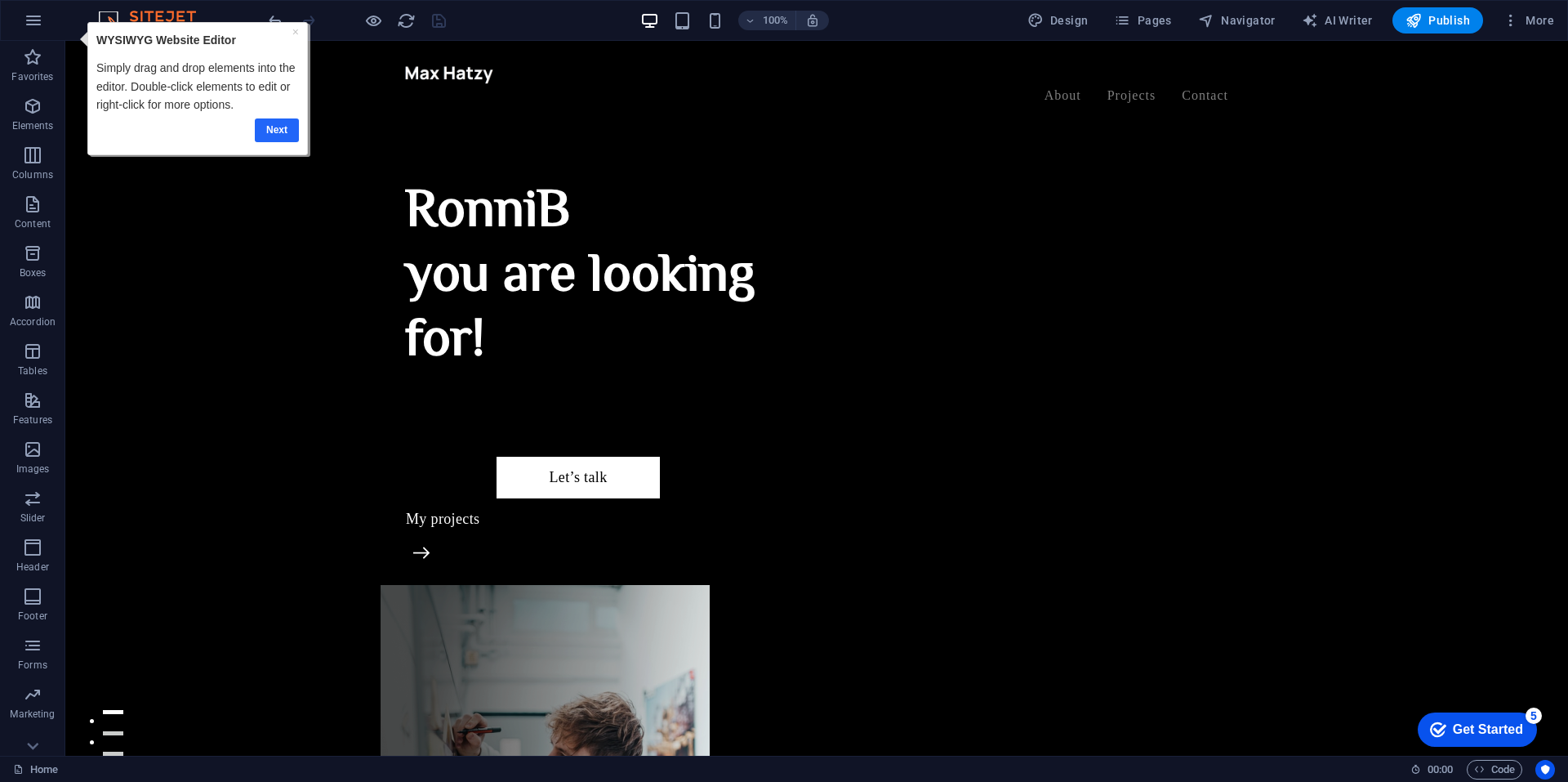
click at [270, 131] on link "Next" at bounding box center [276, 130] width 44 height 24
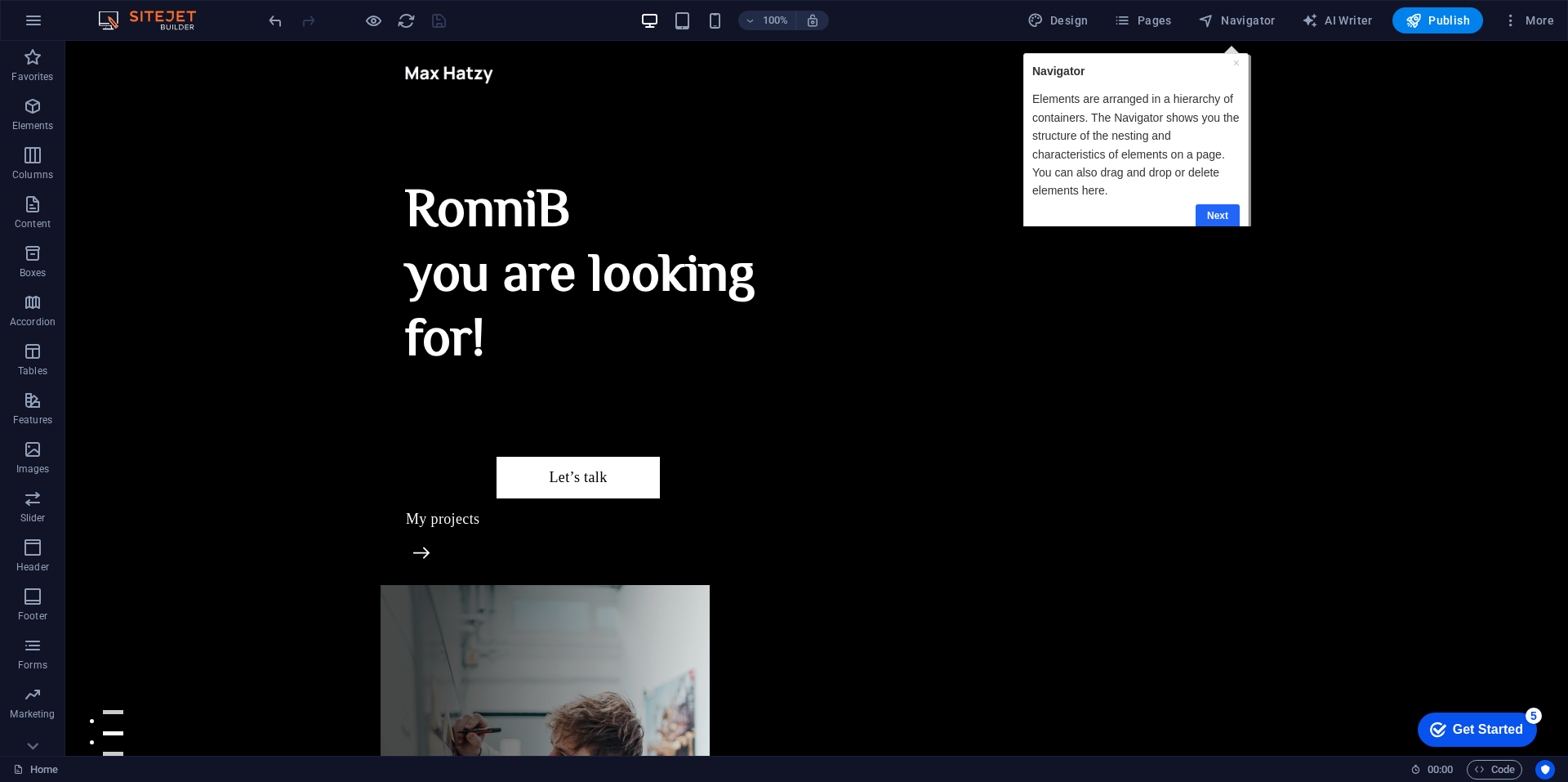
click at [1221, 204] on link "Next" at bounding box center [1218, 216] width 44 height 24
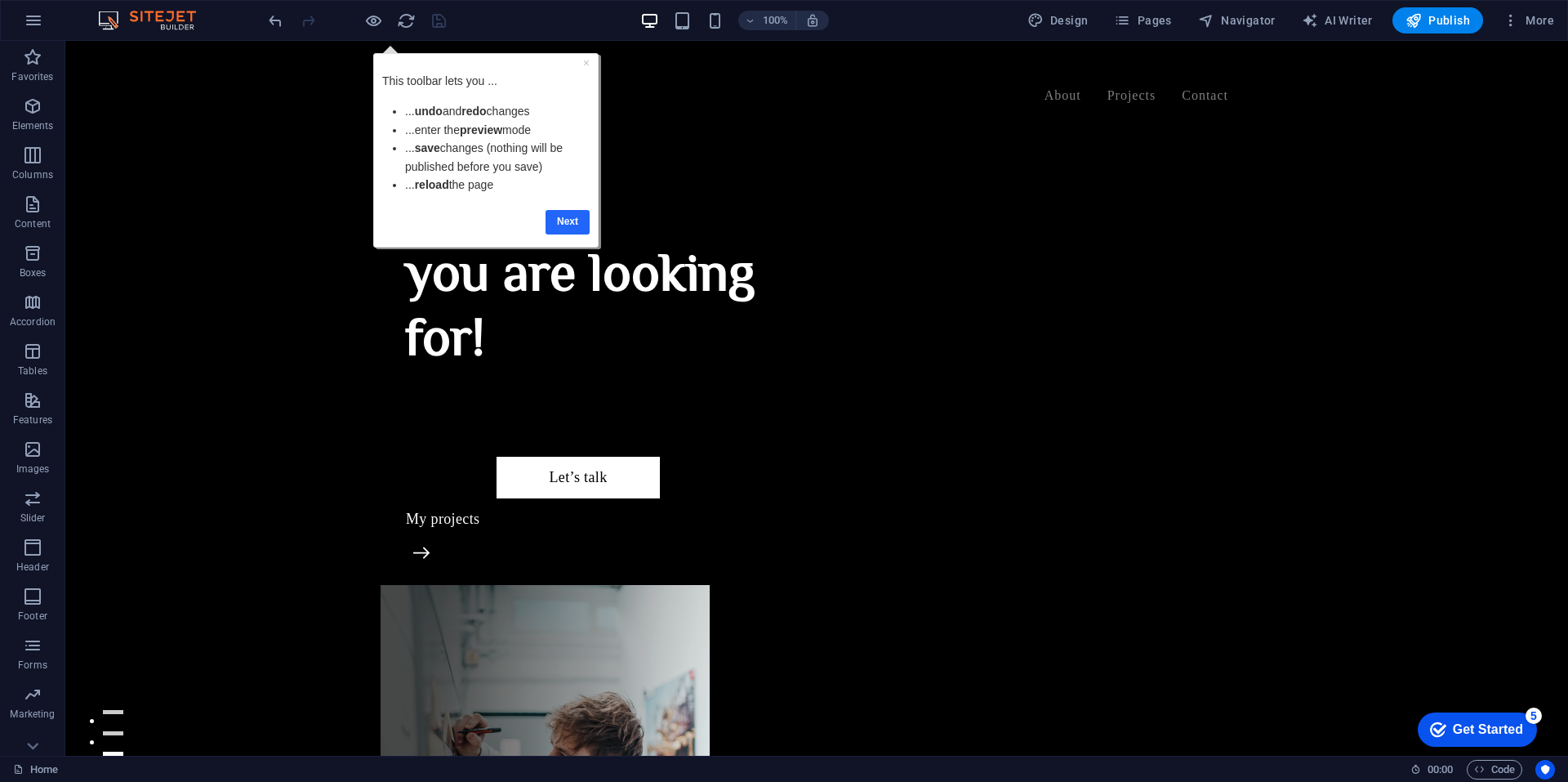
click at [565, 219] on link "Next" at bounding box center [566, 221] width 44 height 24
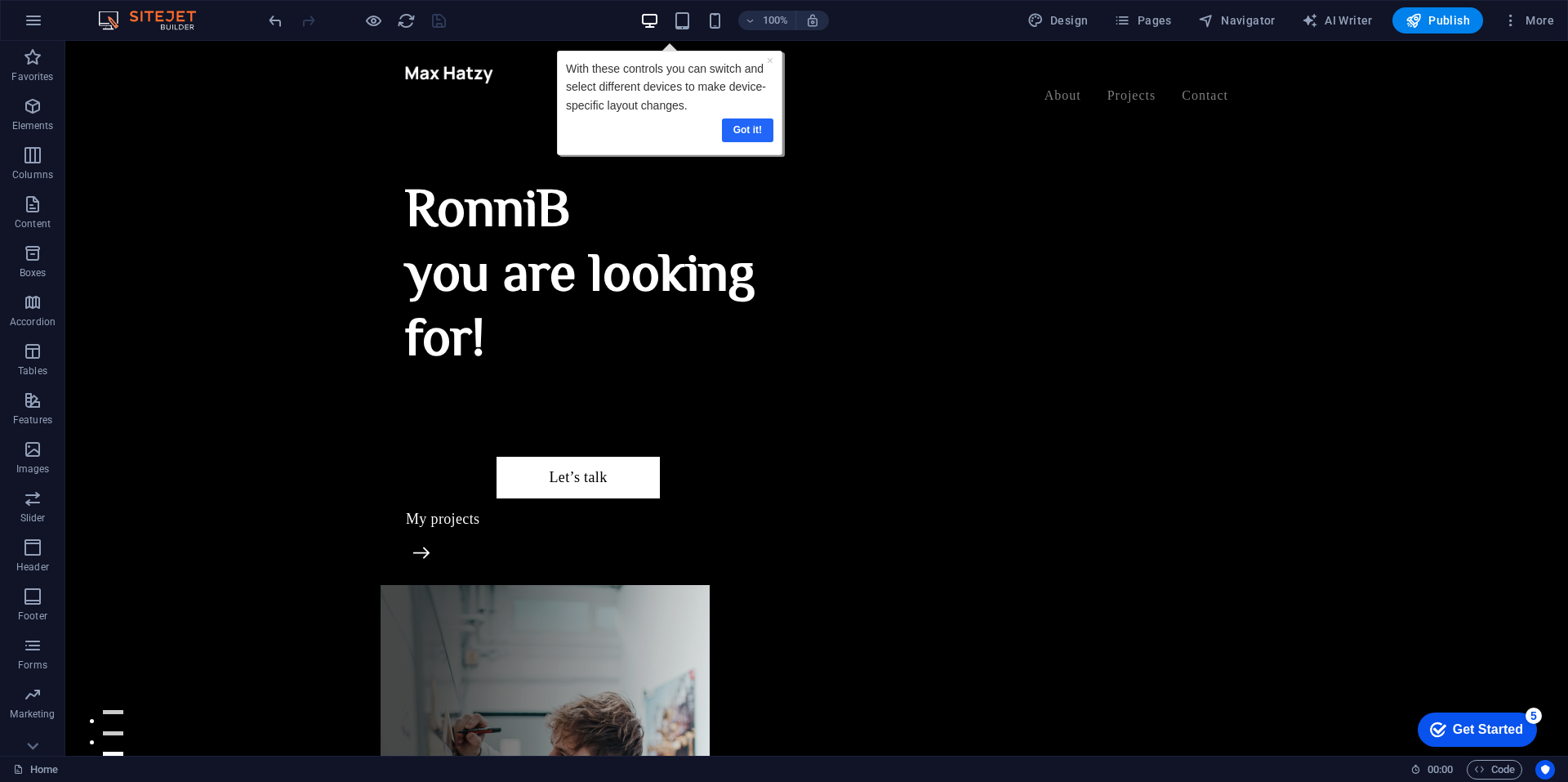
click at [744, 127] on link "Got it!" at bounding box center [747, 130] width 51 height 24
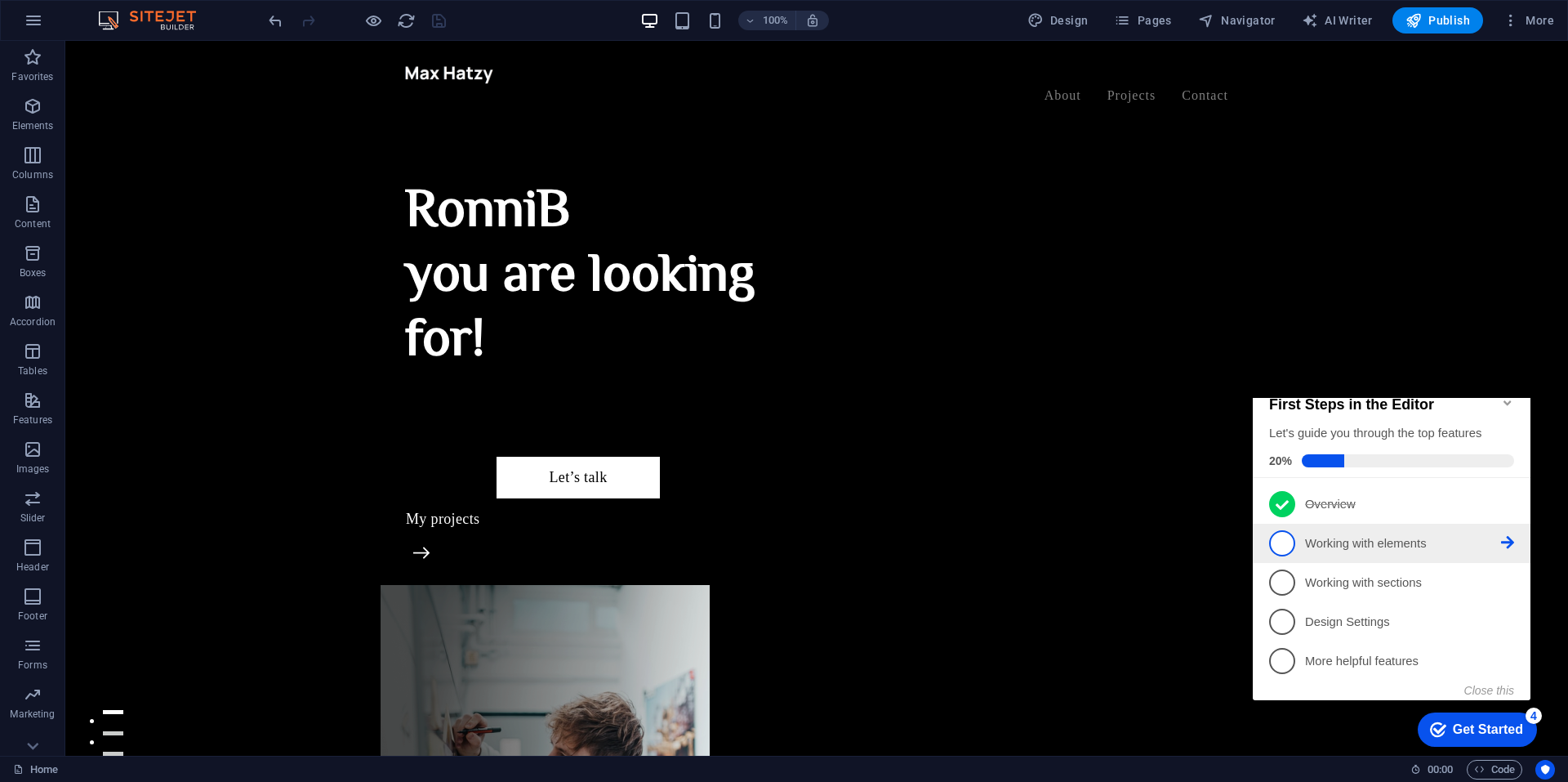
click at [1277, 556] on span "2" at bounding box center [1282, 544] width 27 height 27
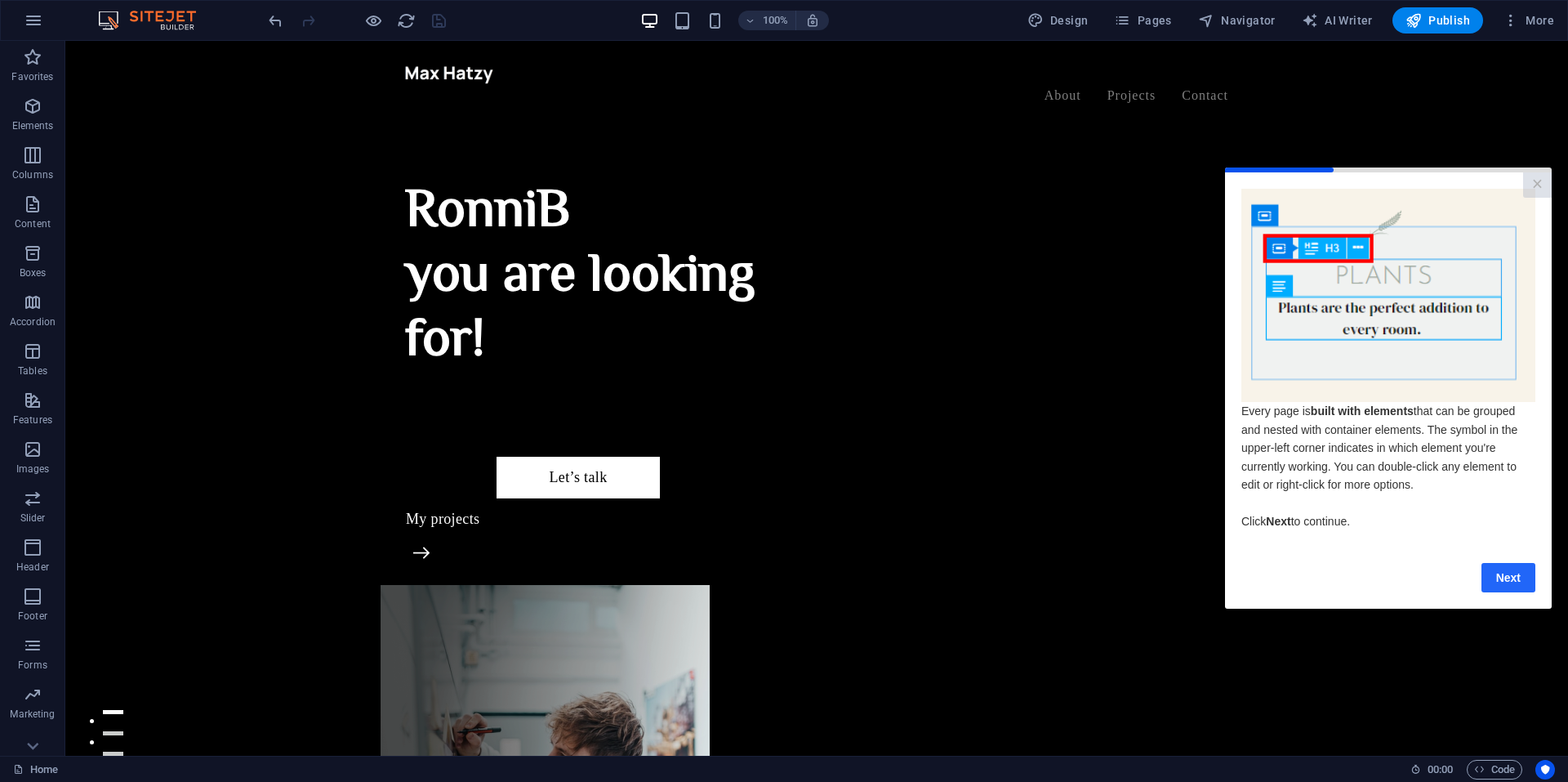
click at [1513, 587] on link "Next" at bounding box center [1508, 576] width 54 height 29
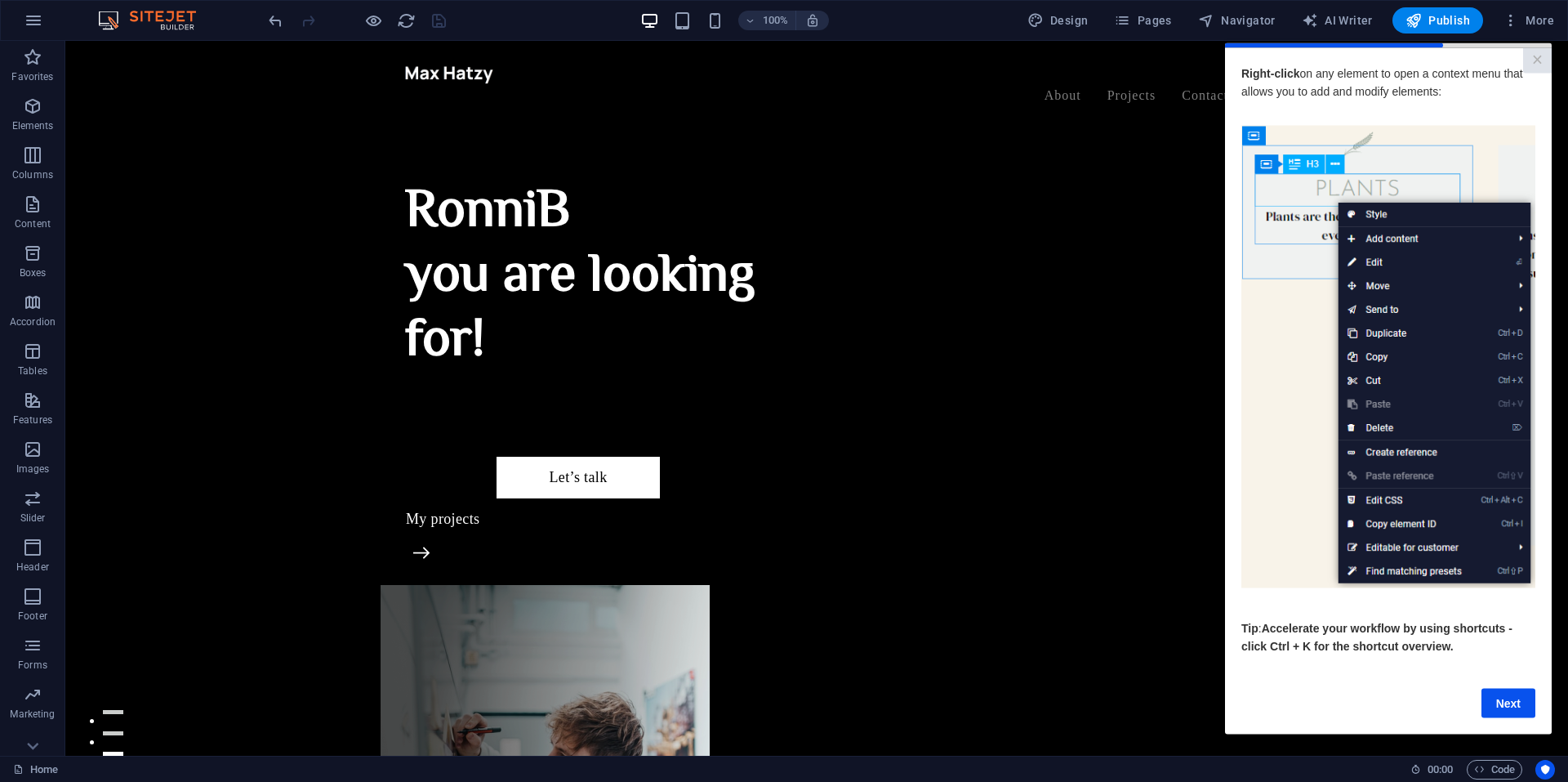
click at [1296, 461] on img at bounding box center [1389, 356] width 294 height 463
click at [1504, 707] on link "Next" at bounding box center [1508, 702] width 54 height 29
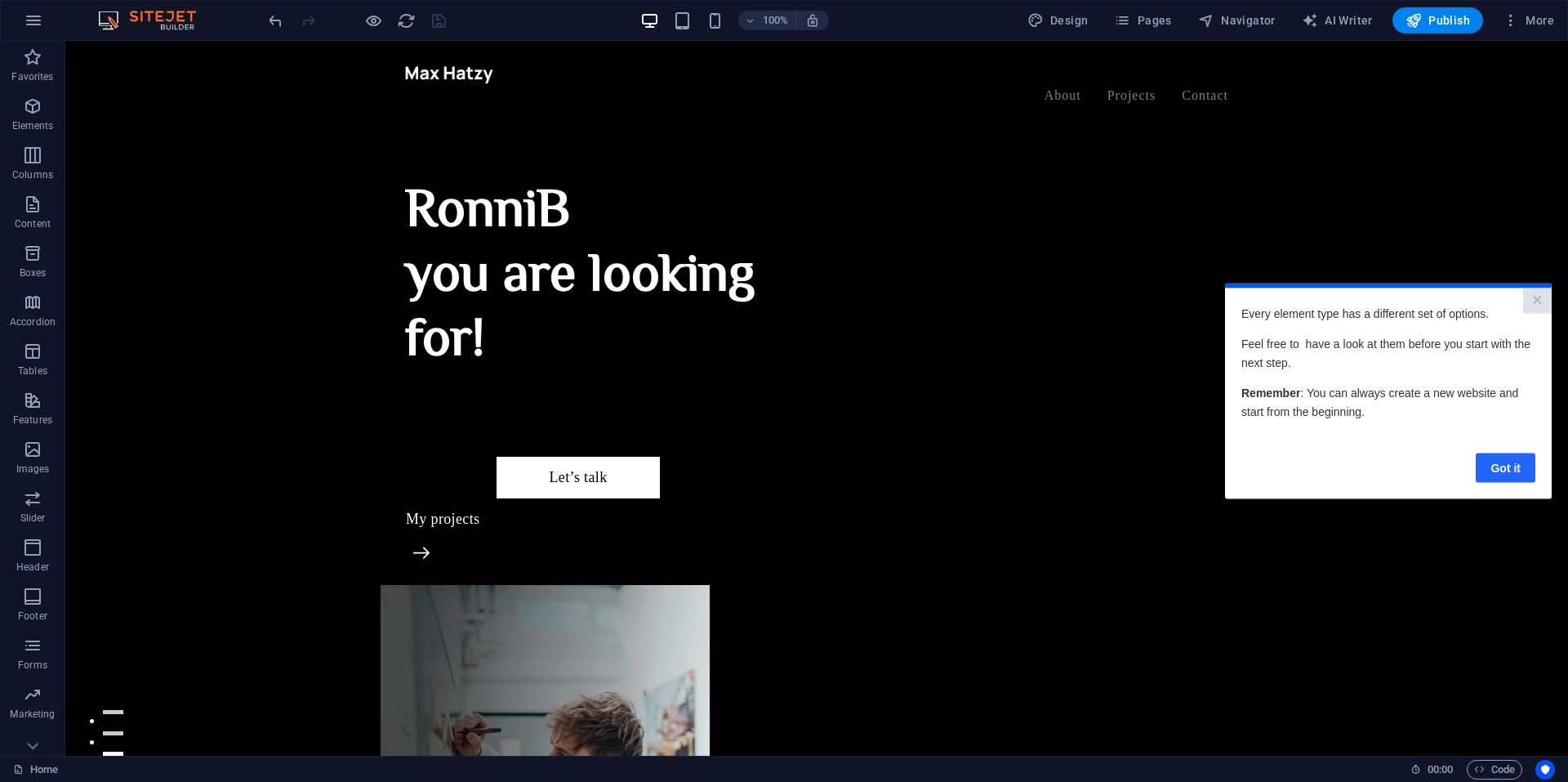
click at [1503, 465] on link "Got it" at bounding box center [1505, 467] width 60 height 29
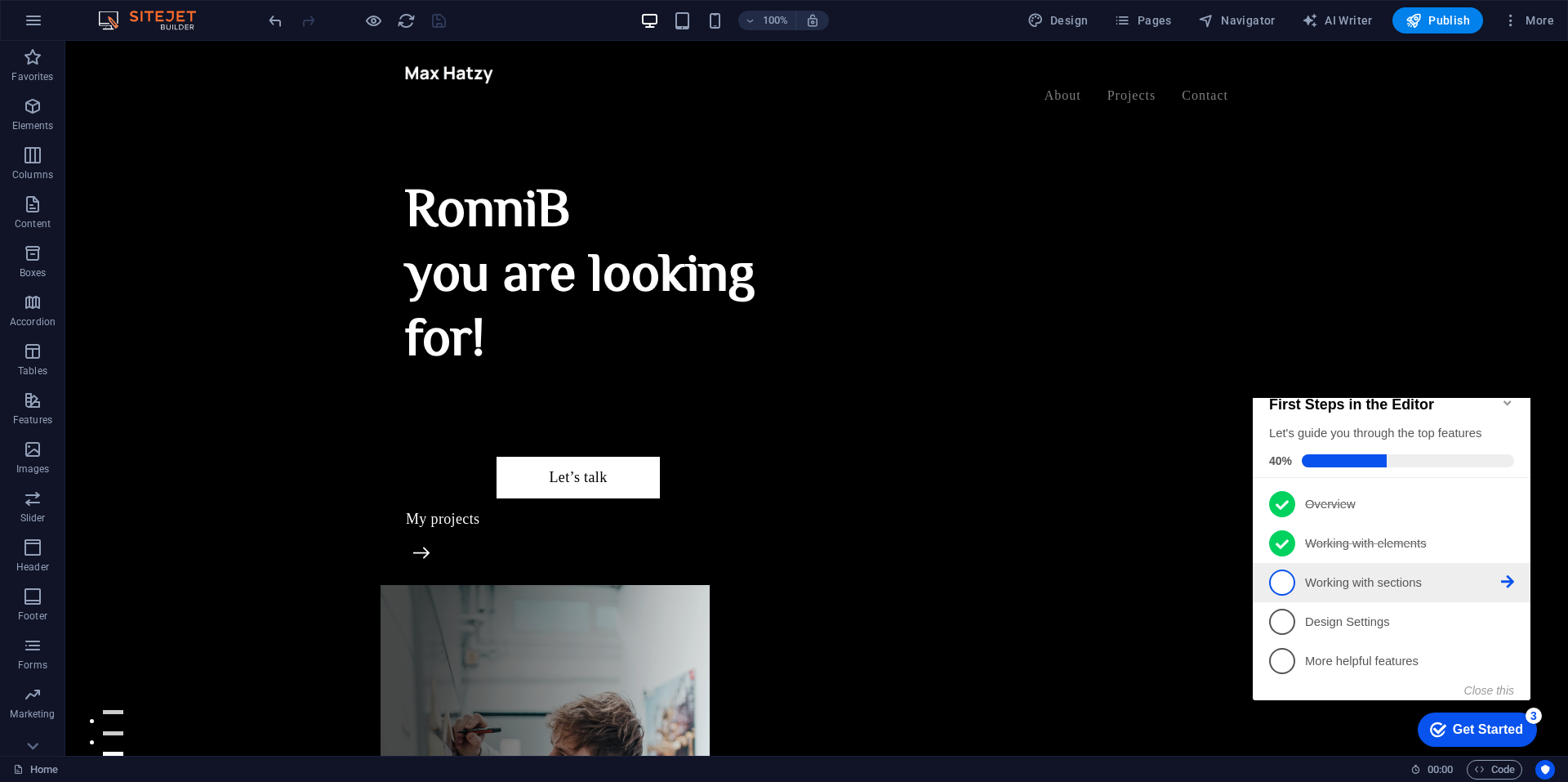
click at [1307, 591] on p "Working with sections - incomplete" at bounding box center [1403, 582] width 196 height 17
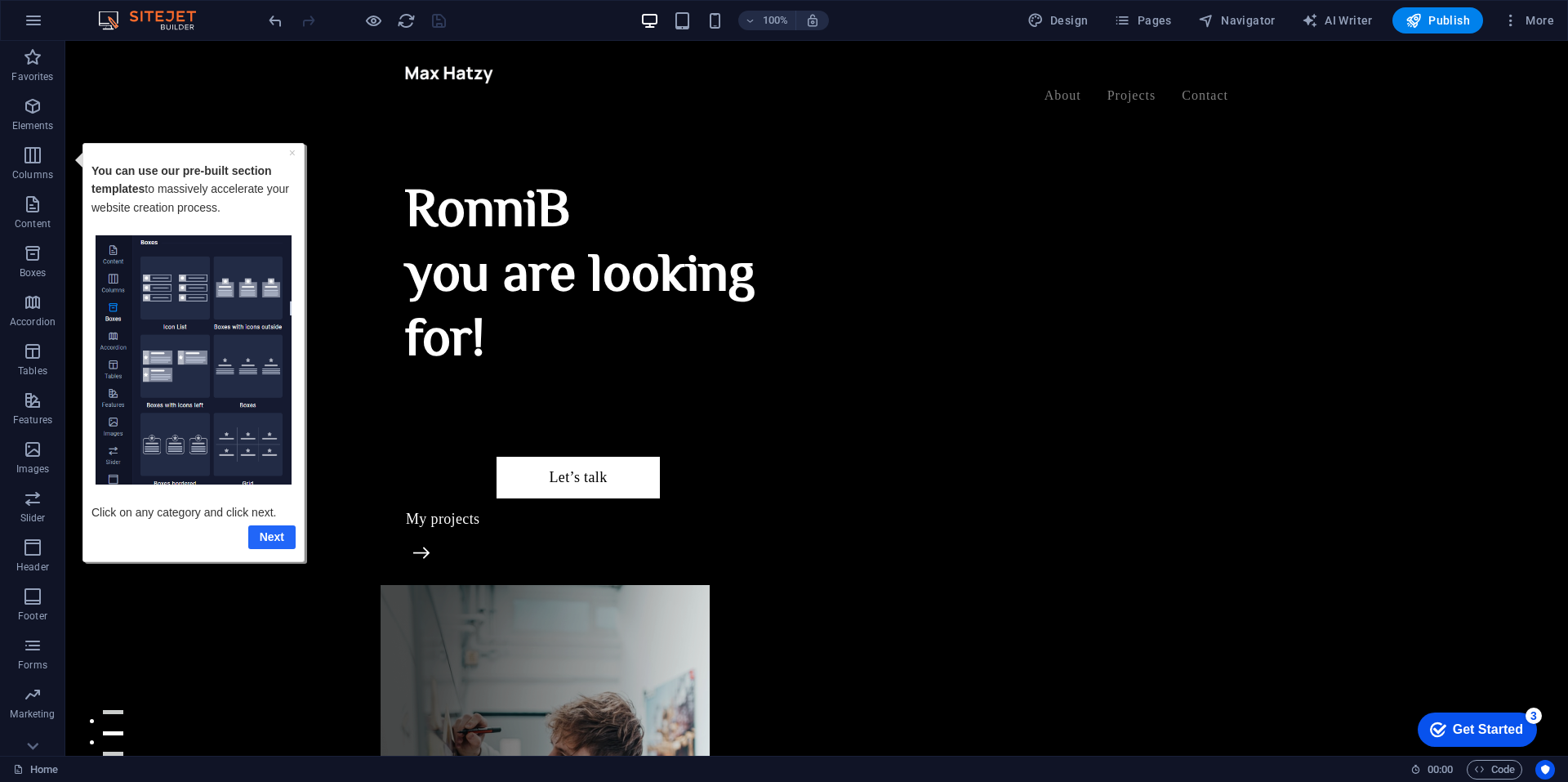
click at [275, 534] on link "Next" at bounding box center [272, 536] width 47 height 24
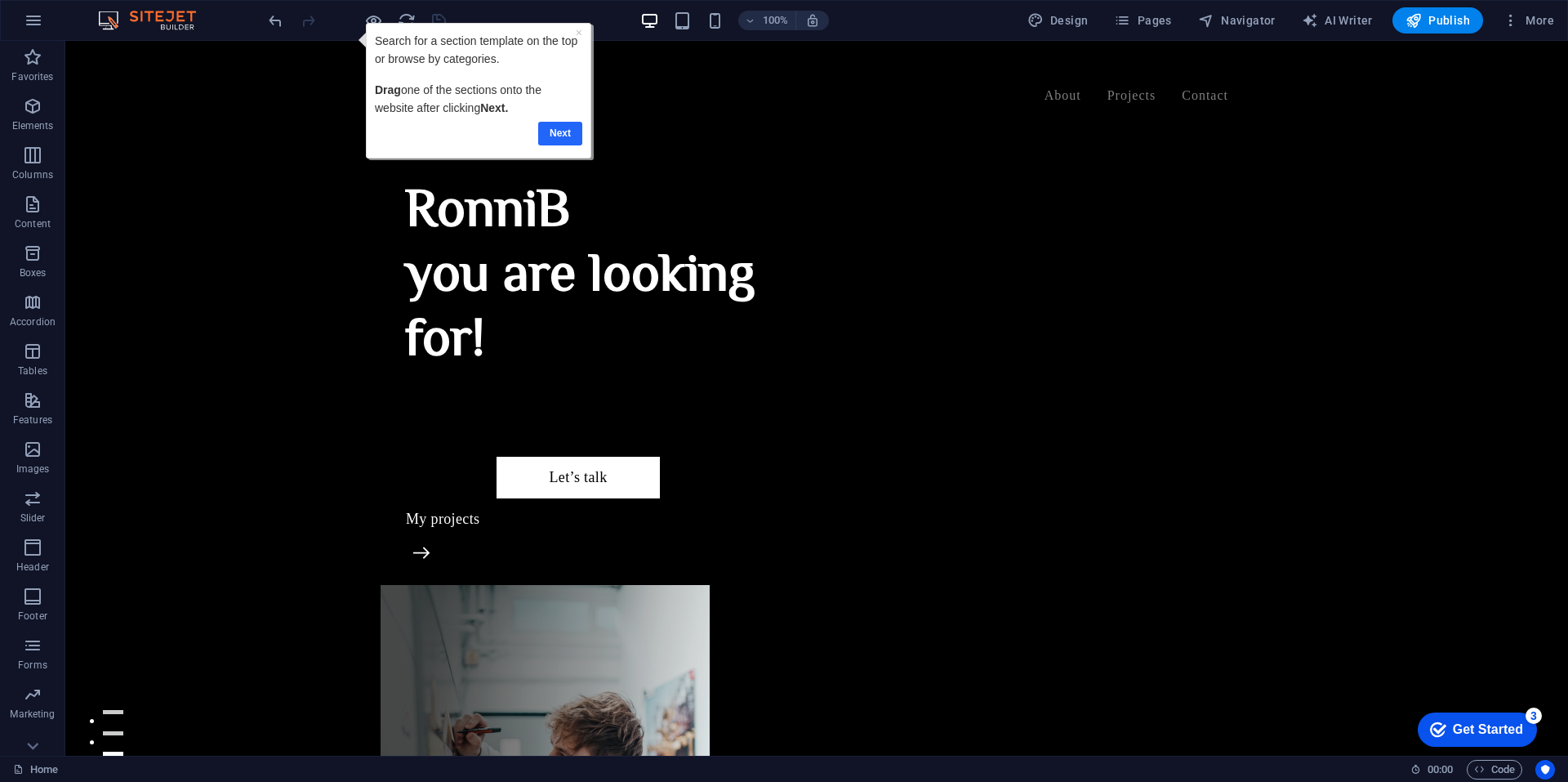
click at [560, 133] on link "Next" at bounding box center [560, 133] width 44 height 24
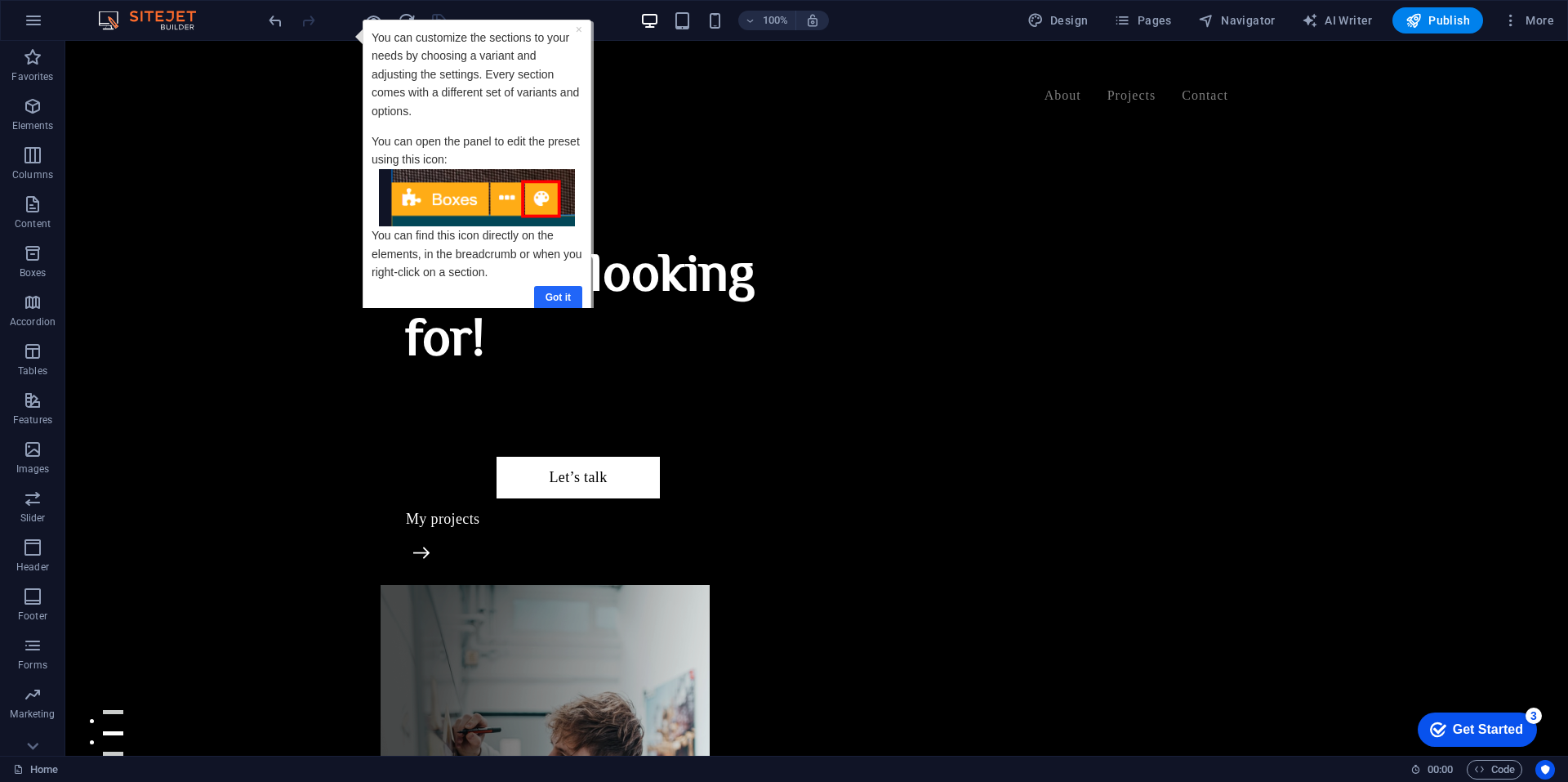
click at [563, 286] on link "Got it" at bounding box center [557, 297] width 48 height 24
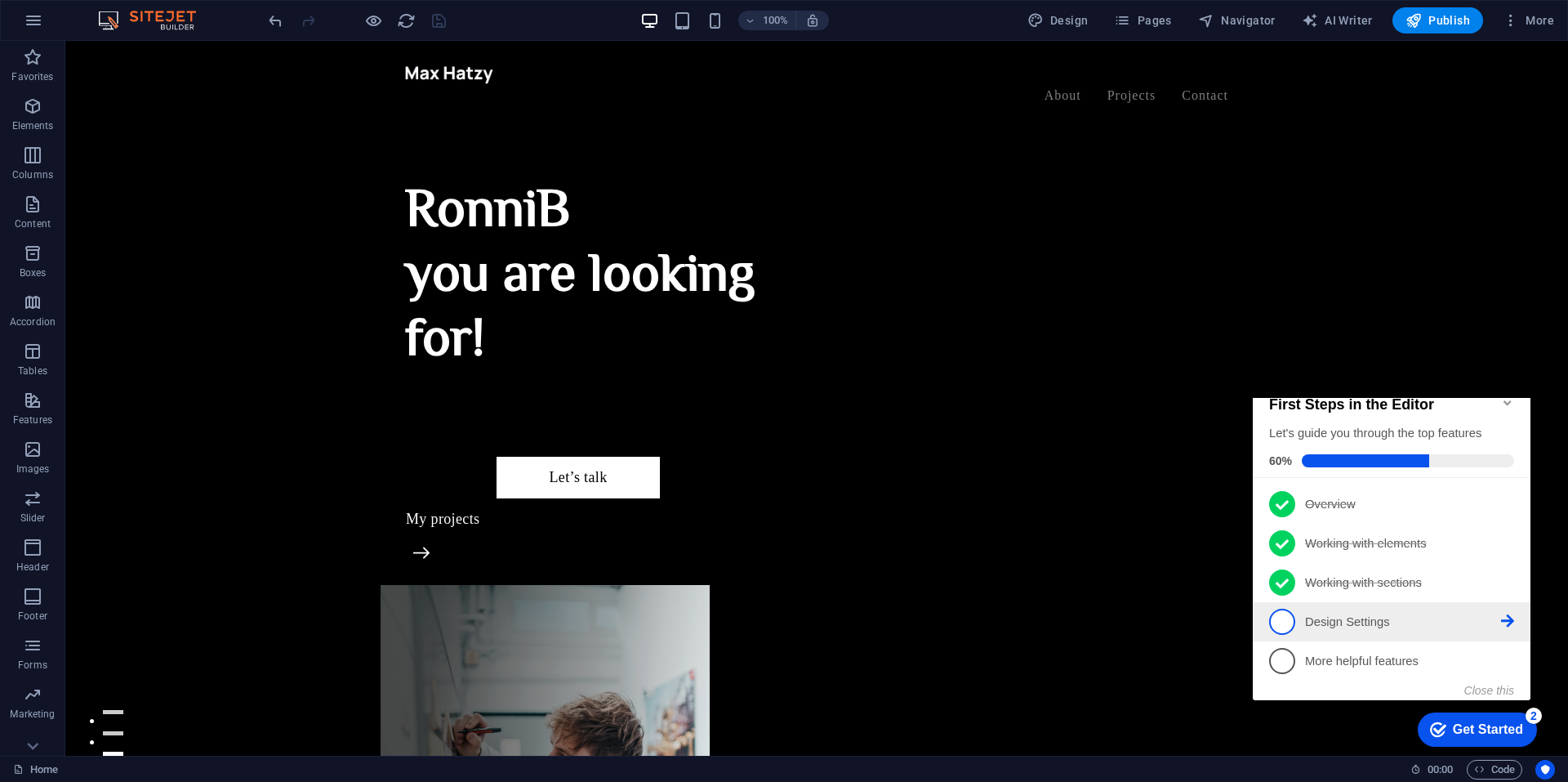
click at [1331, 627] on p "Design Settings - incomplete" at bounding box center [1403, 622] width 196 height 17
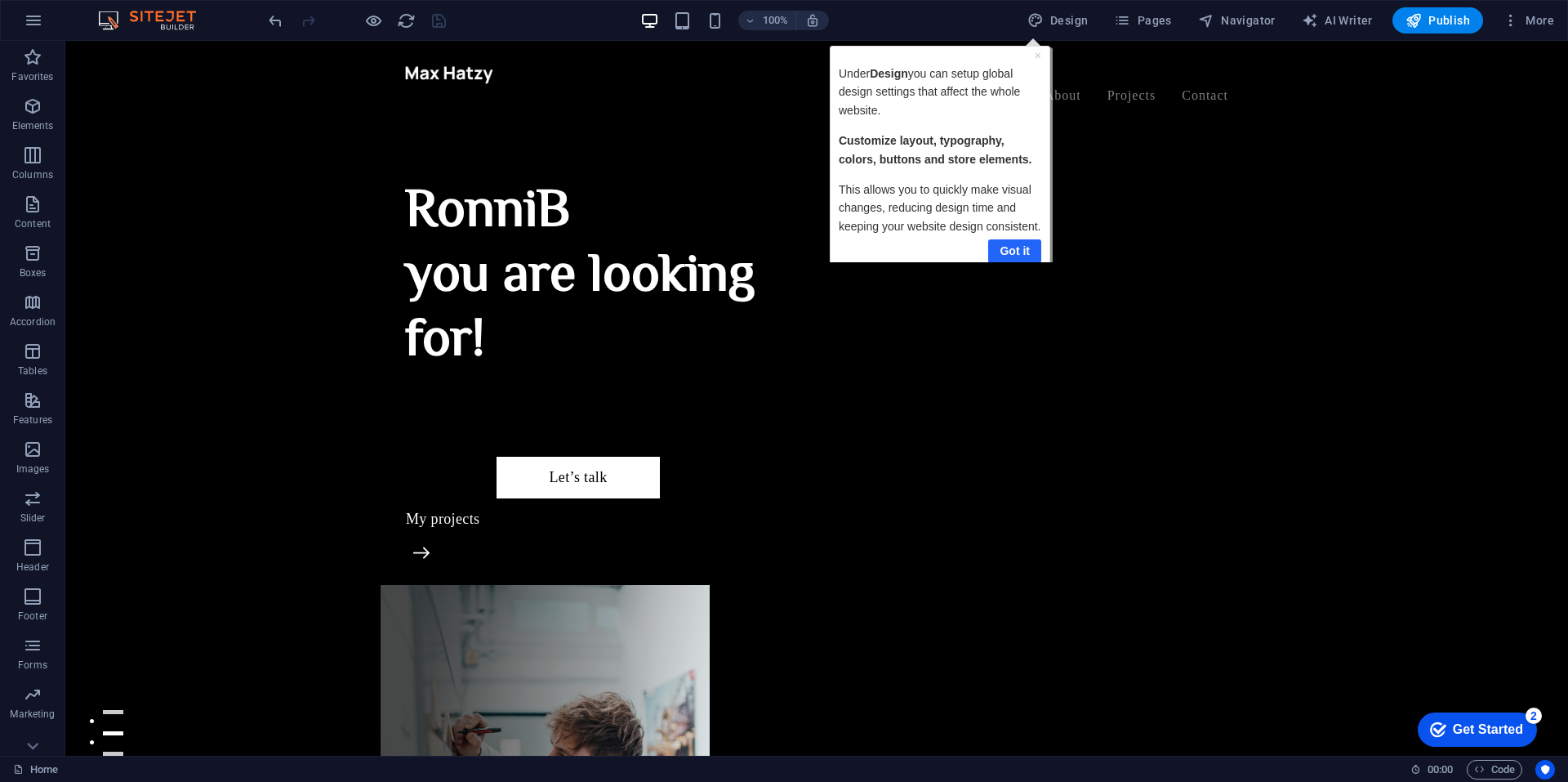
click at [1015, 239] on link "Got it" at bounding box center [1013, 251] width 53 height 24
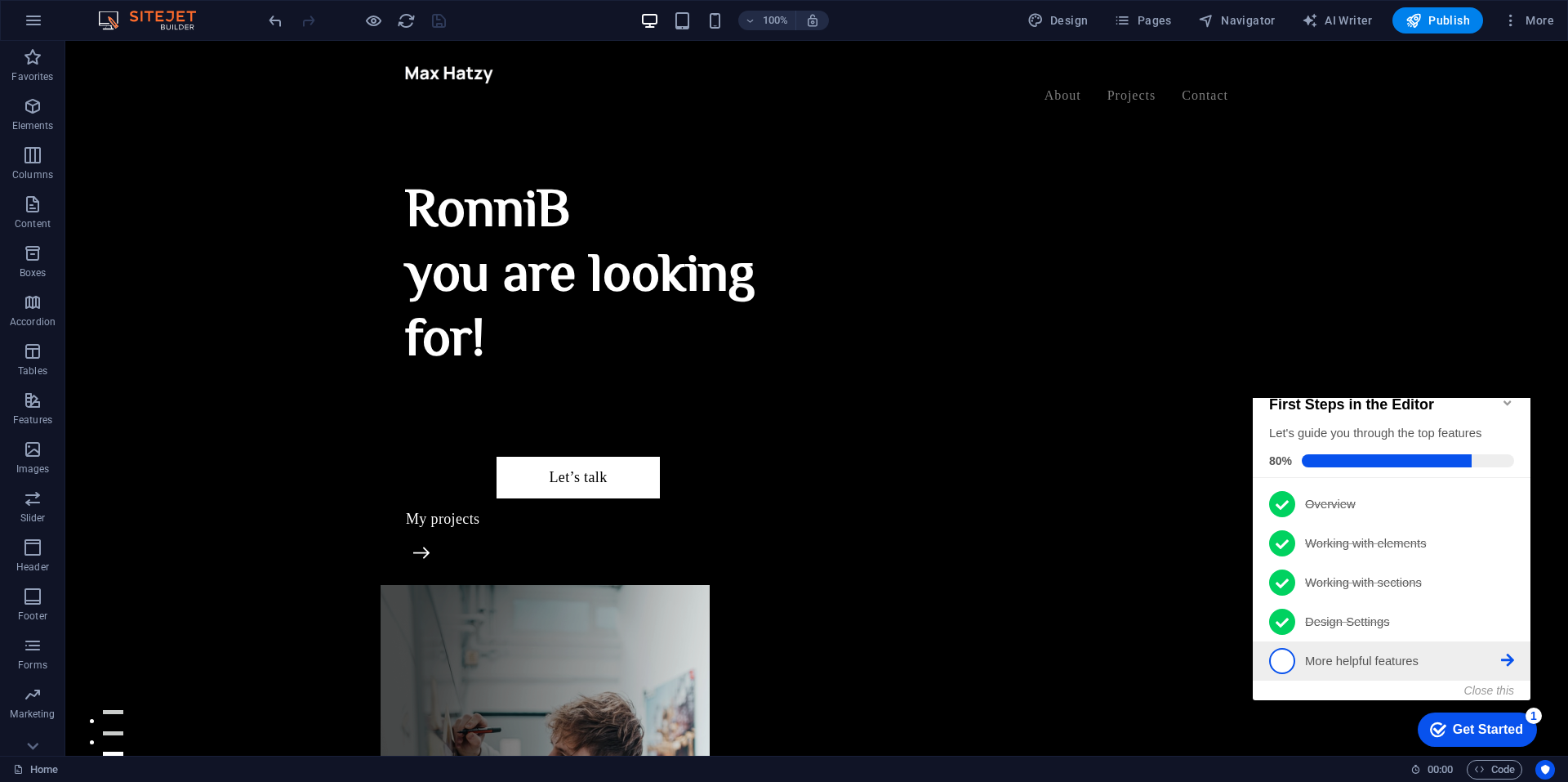
click at [1336, 656] on p "More helpful features - incomplete" at bounding box center [1403, 661] width 196 height 17
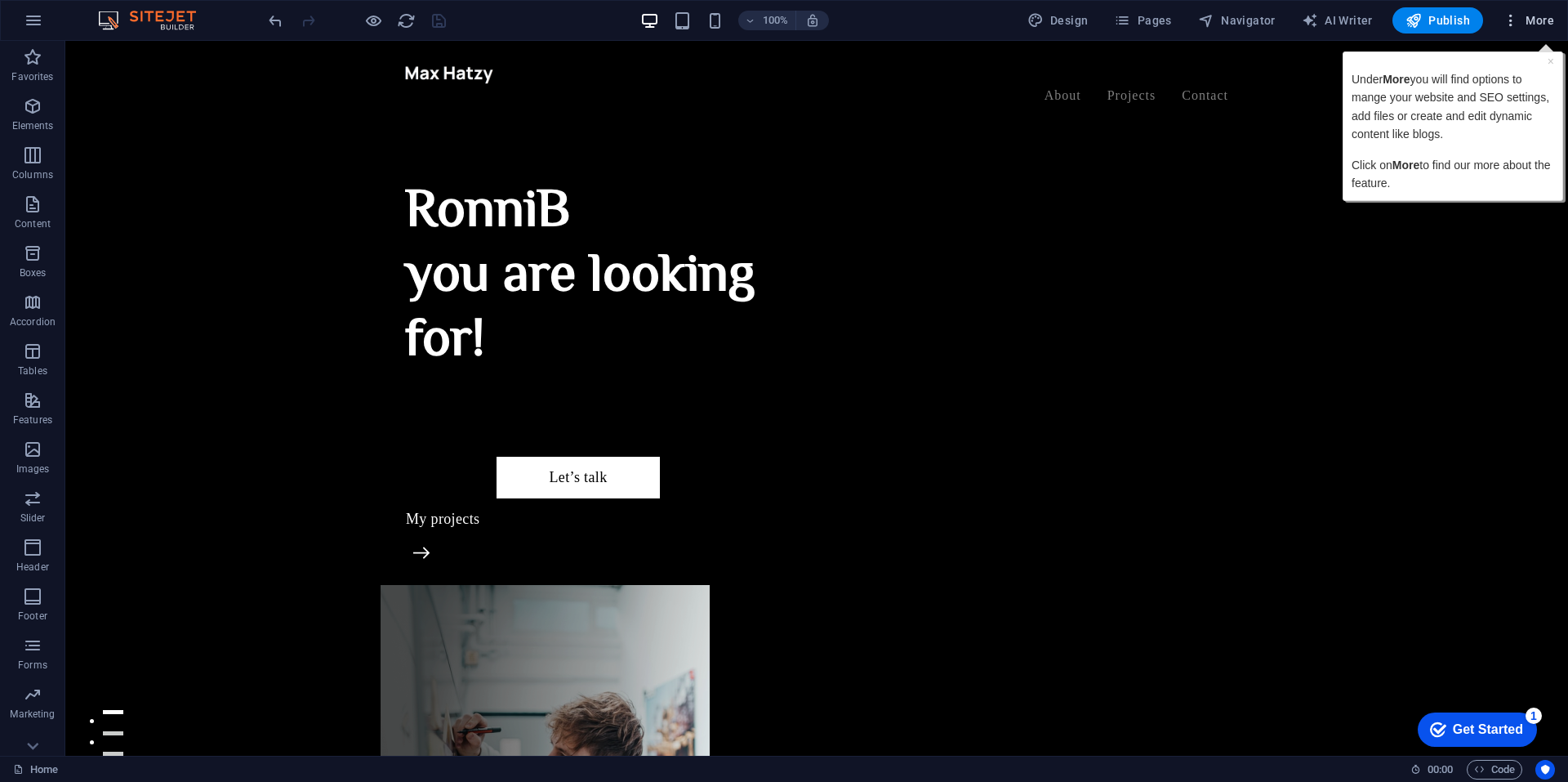
click at [1538, 15] on span "More" at bounding box center [1528, 20] width 51 height 16
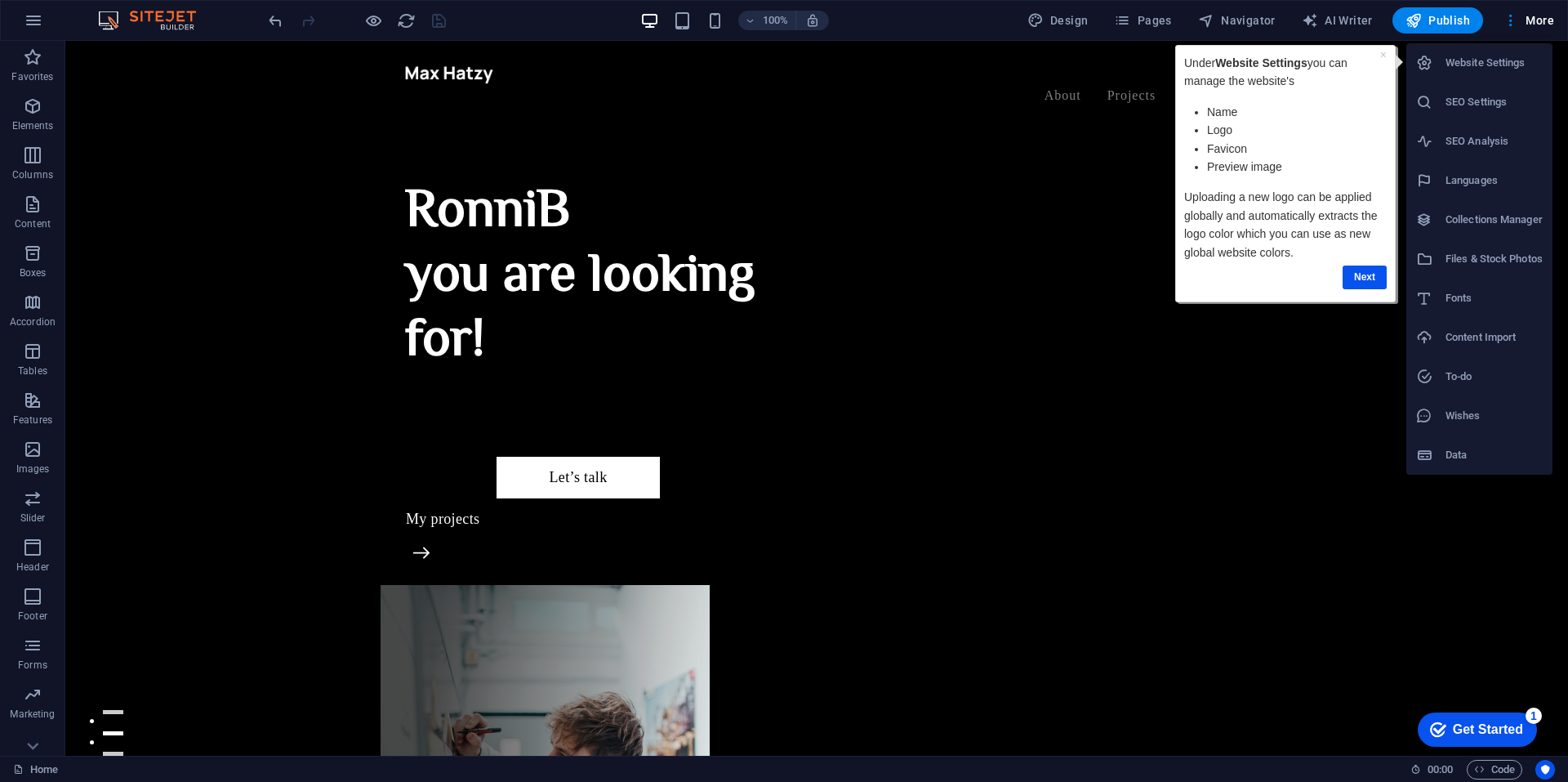
click at [1502, 58] on h6 "Website Settings" at bounding box center [1494, 63] width 97 height 20
